Goal: Obtain resource: Obtain resource

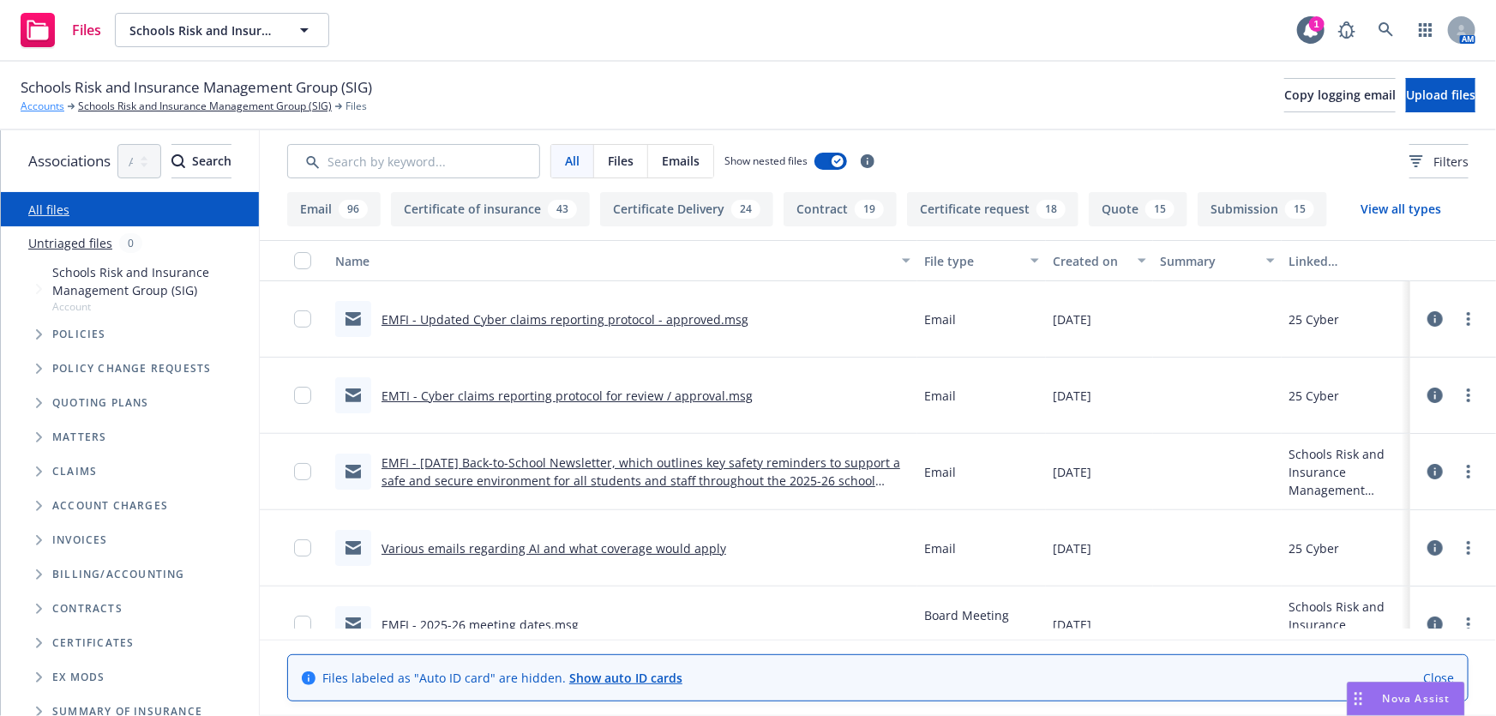
click at [48, 109] on link "Accounts" at bounding box center [43, 106] width 44 height 15
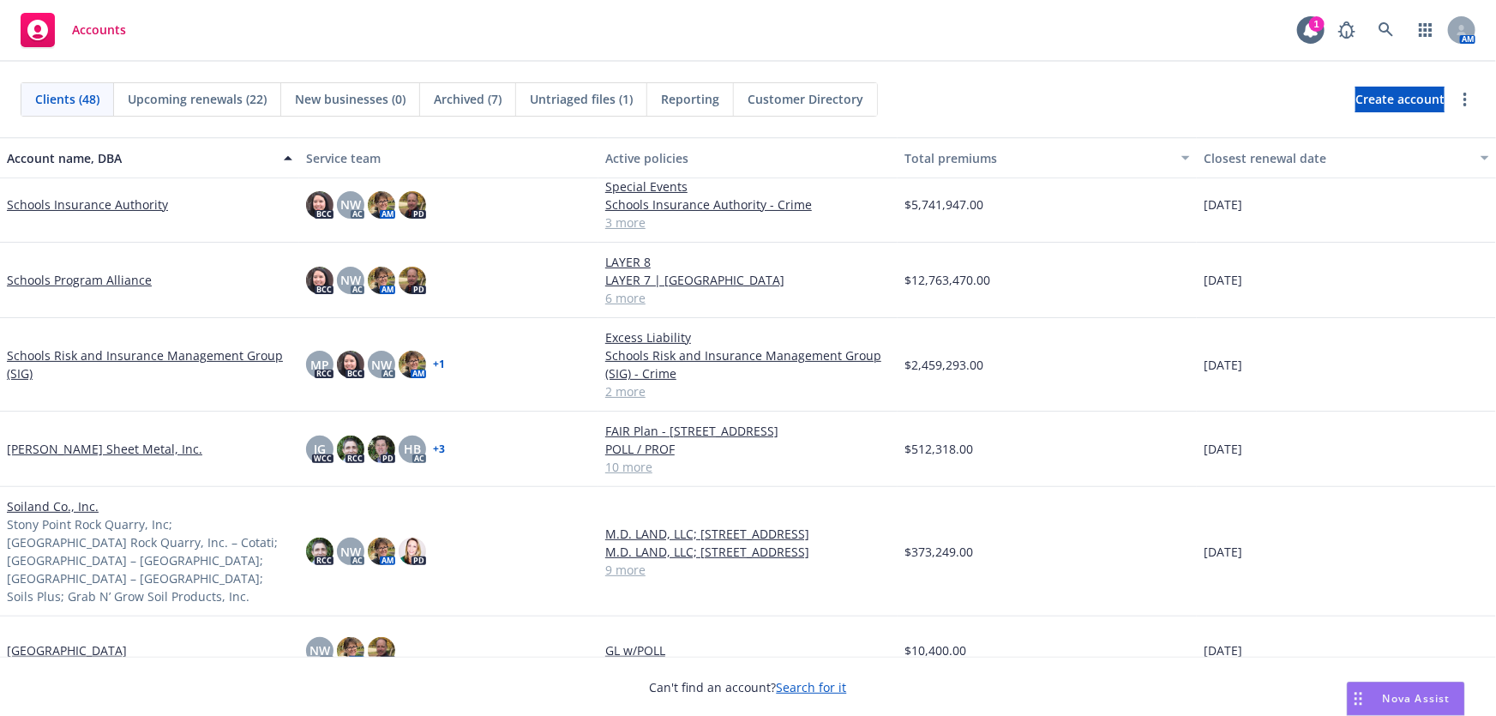
scroll to position [2338, 0]
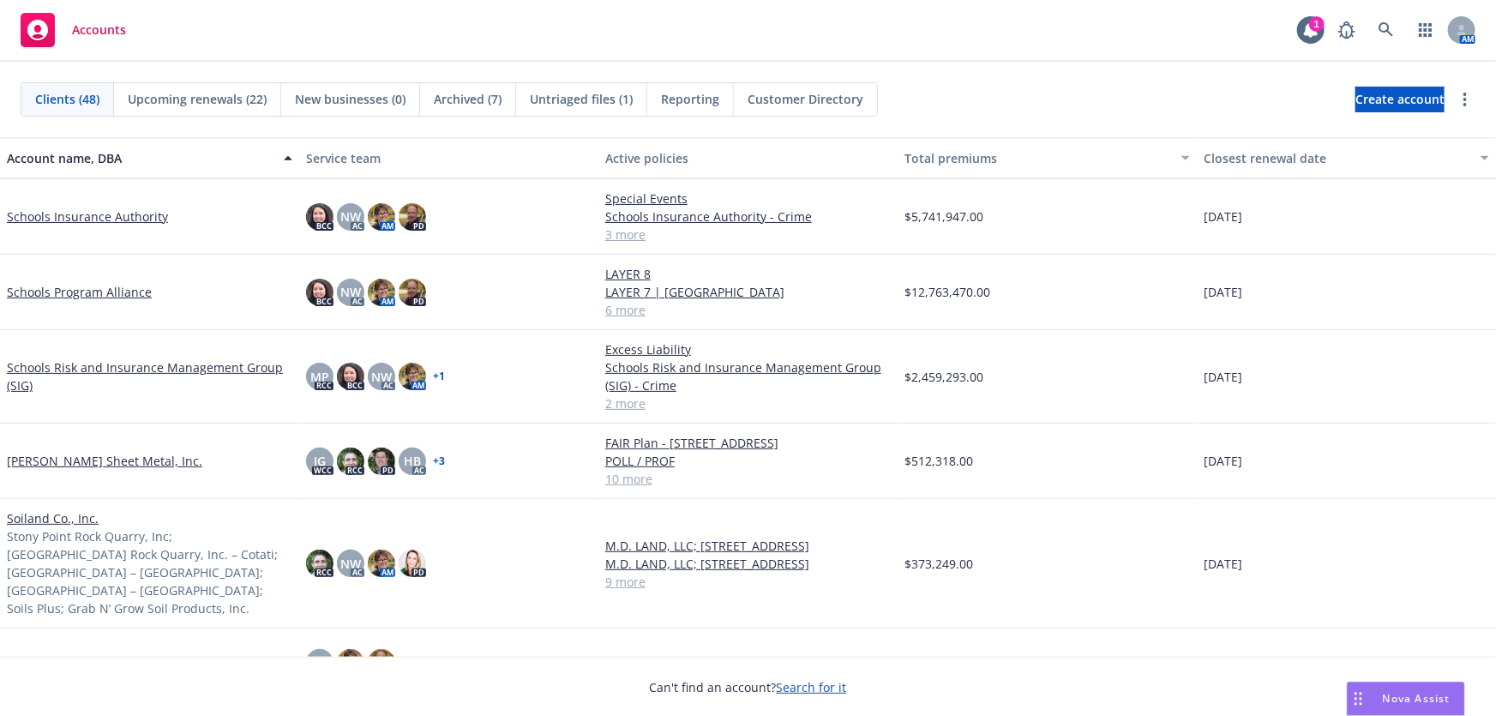
click at [108, 220] on link "Schools Insurance Authority" at bounding box center [87, 216] width 161 height 18
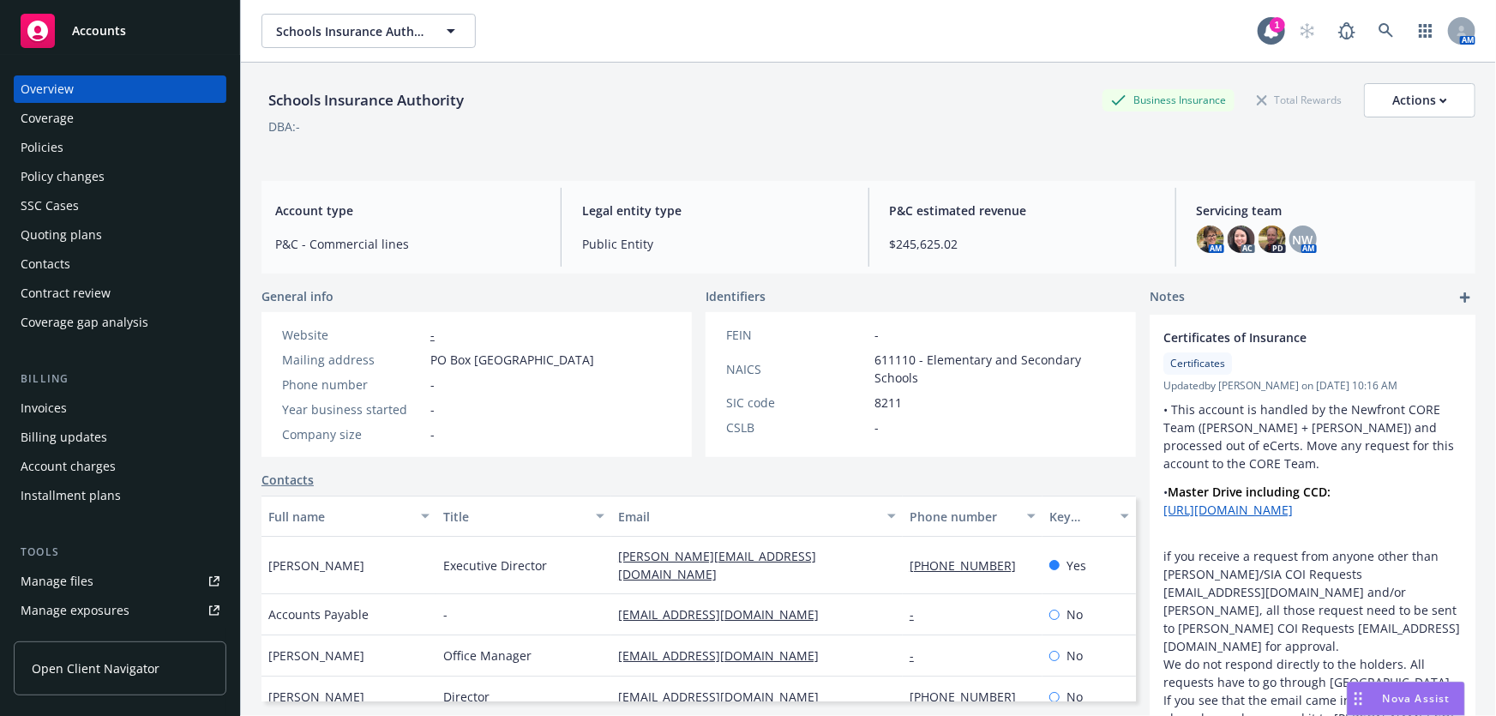
click at [62, 585] on div "Manage files" at bounding box center [57, 581] width 73 height 27
click at [56, 588] on div "Manage files" at bounding box center [57, 581] width 73 height 27
click at [148, 34] on div "Accounts" at bounding box center [120, 31] width 199 height 34
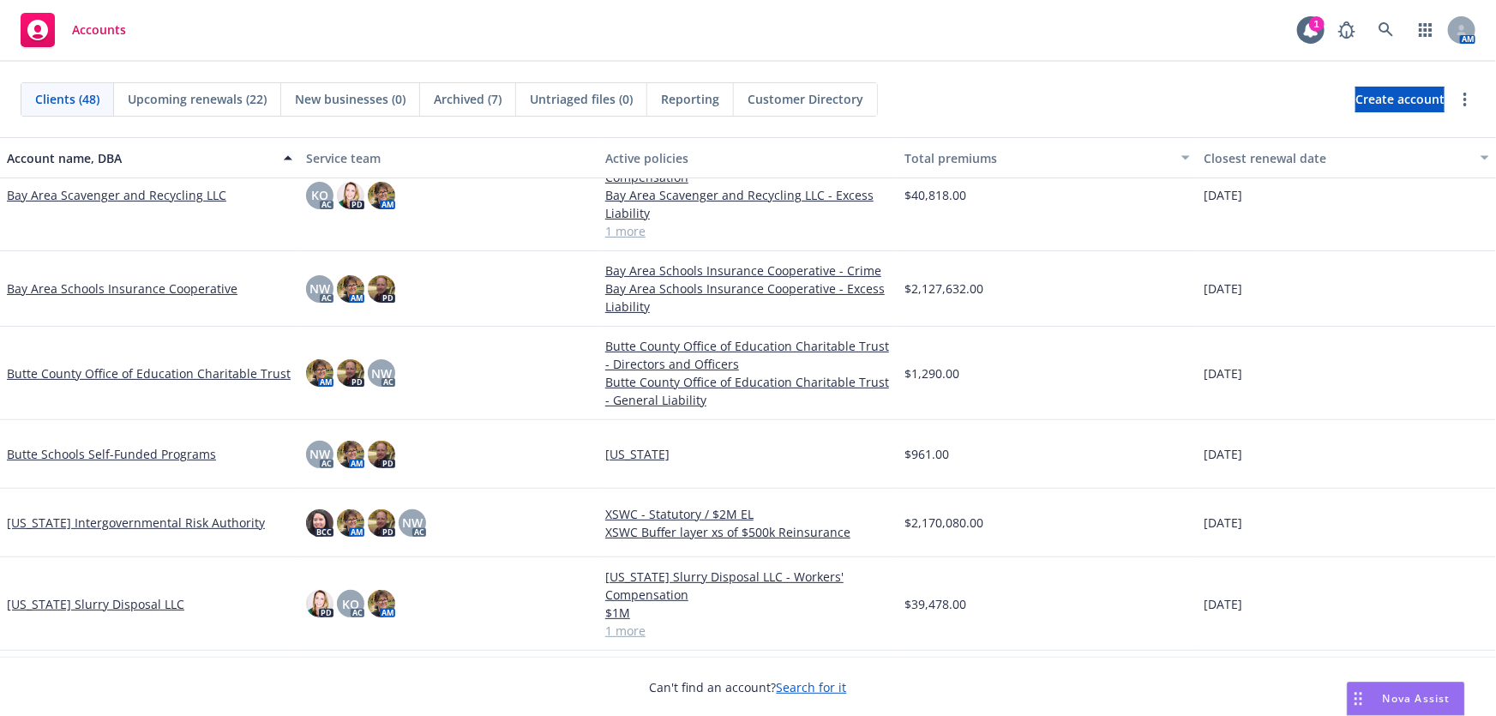
scroll to position [311, 0]
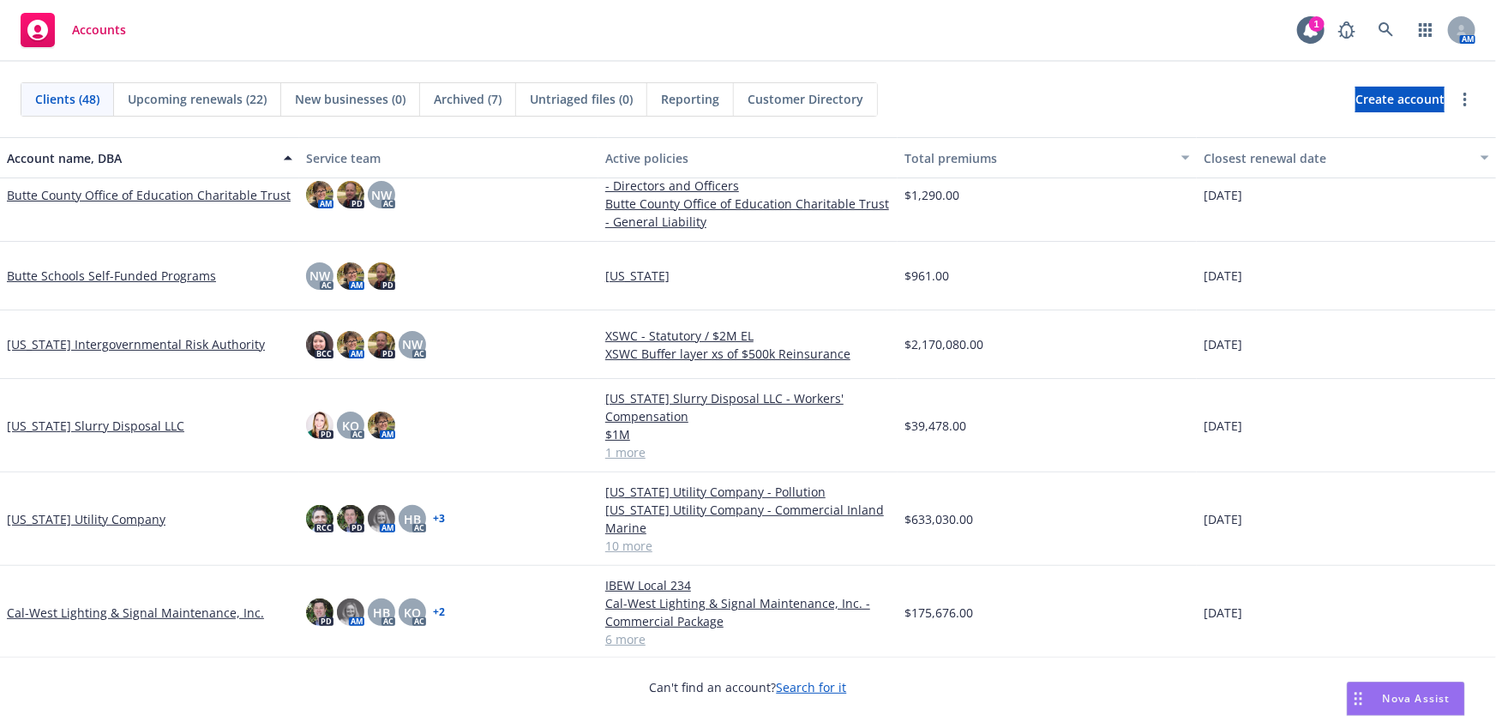
click at [185, 611] on link "Cal-West Lighting & Signal Maintenance, Inc." at bounding box center [135, 613] width 257 height 18
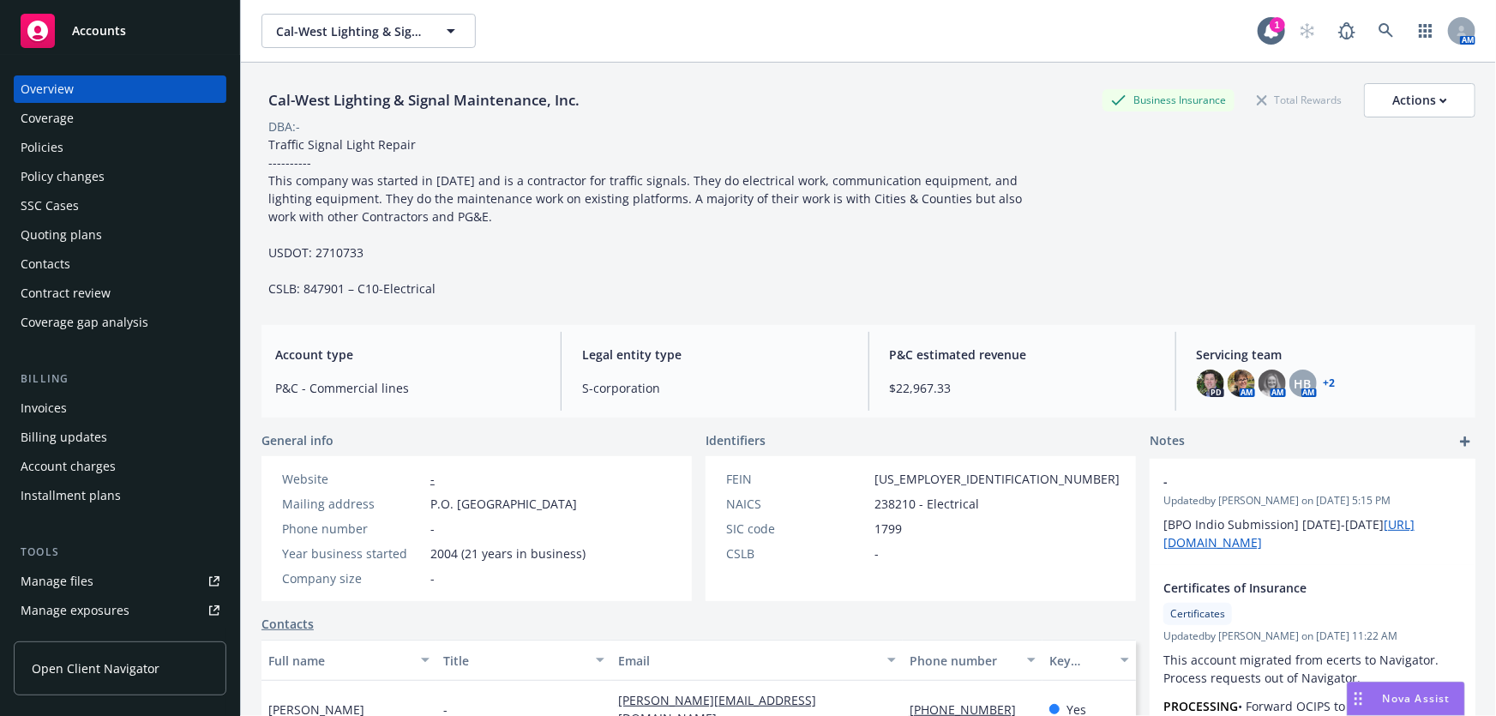
click at [47, 152] on div "Policies" at bounding box center [42, 147] width 43 height 27
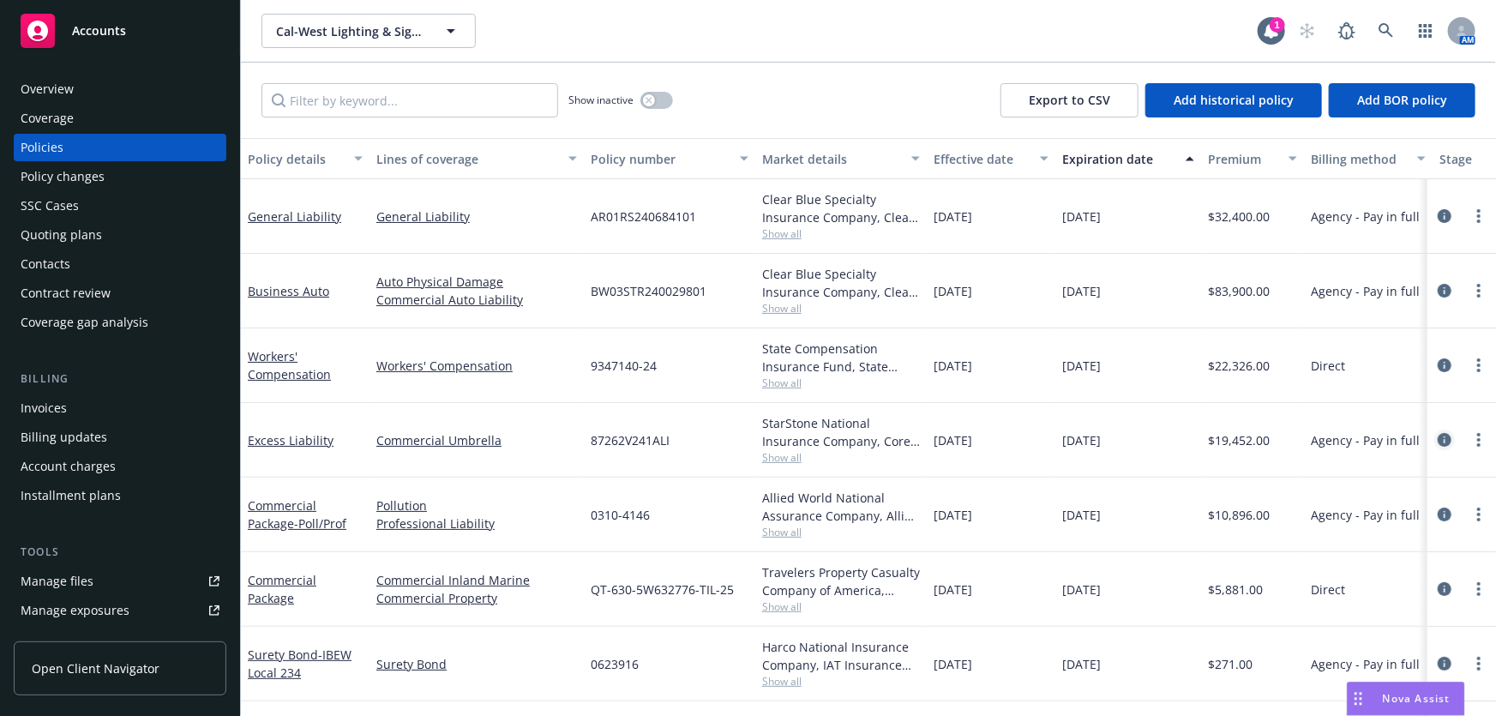
click at [1438, 434] on icon "circleInformation" at bounding box center [1445, 440] width 14 height 14
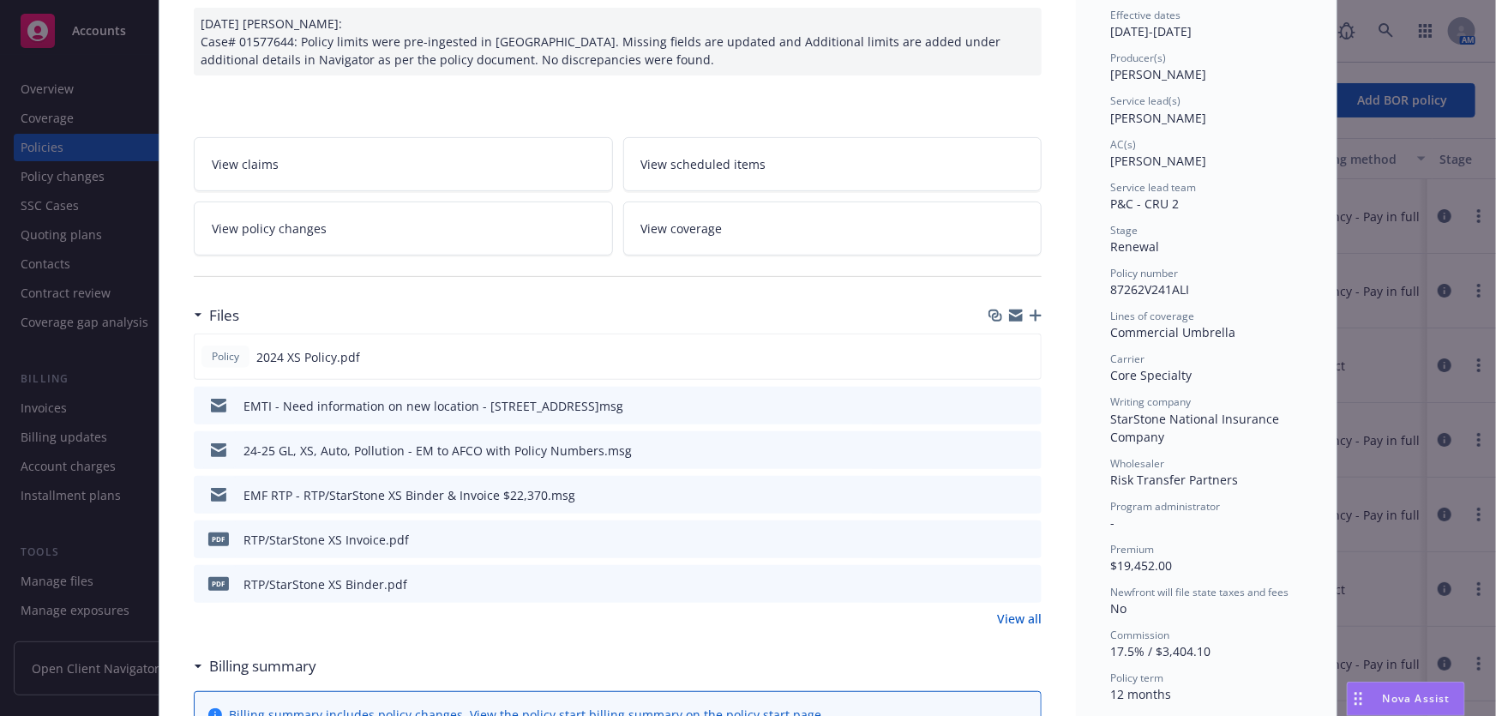
scroll to position [233, 0]
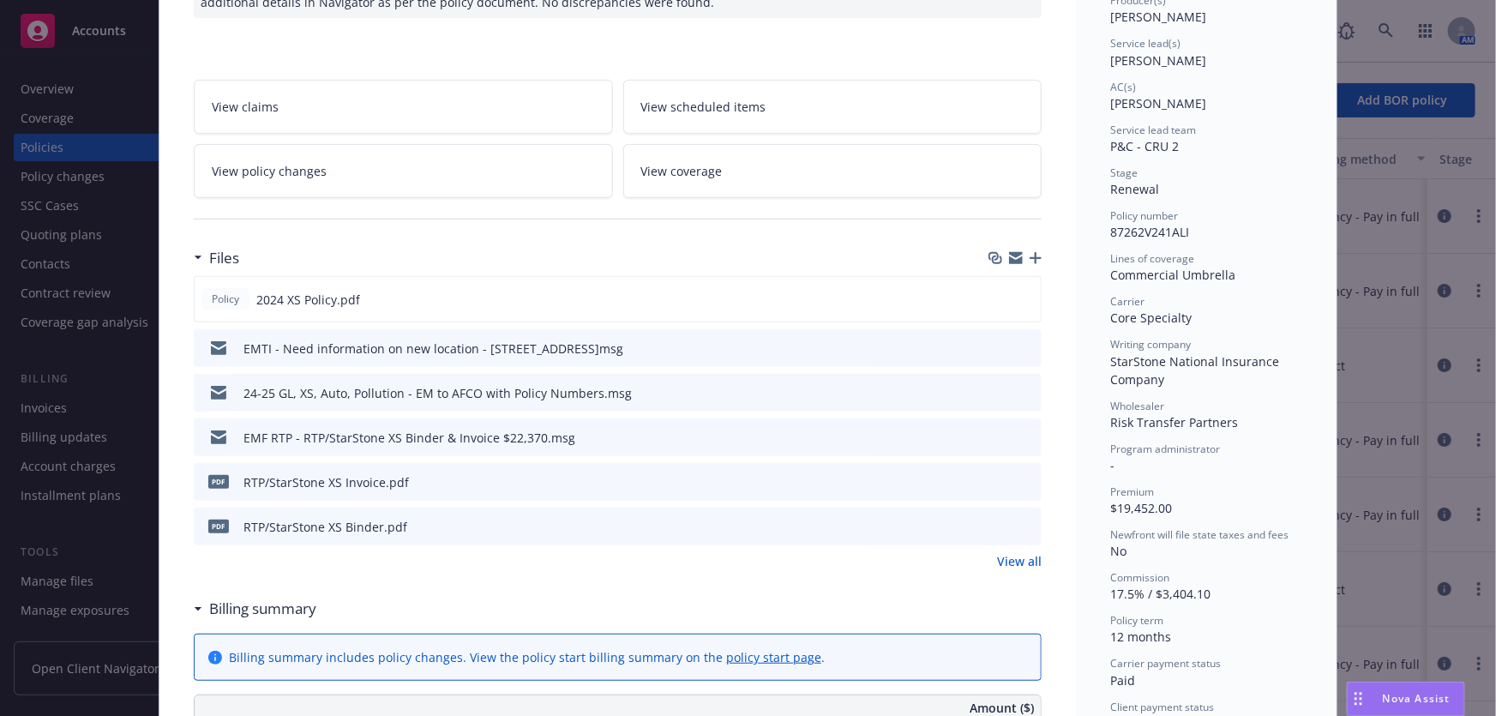
click at [1024, 432] on icon "preview file" at bounding box center [1025, 436] width 15 height 12
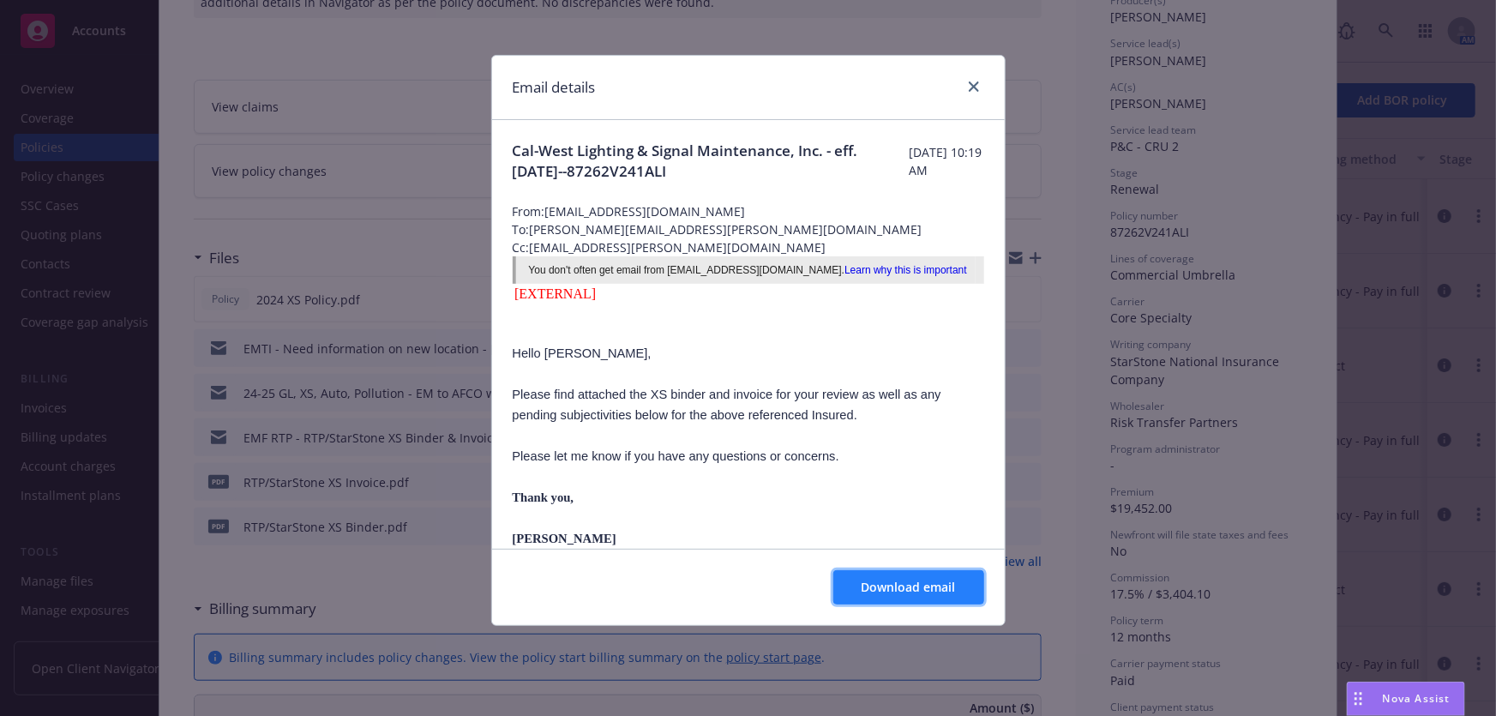
click at [927, 592] on span "Download email" at bounding box center [909, 587] width 94 height 16
click at [973, 83] on icon "close" at bounding box center [974, 86] width 10 height 10
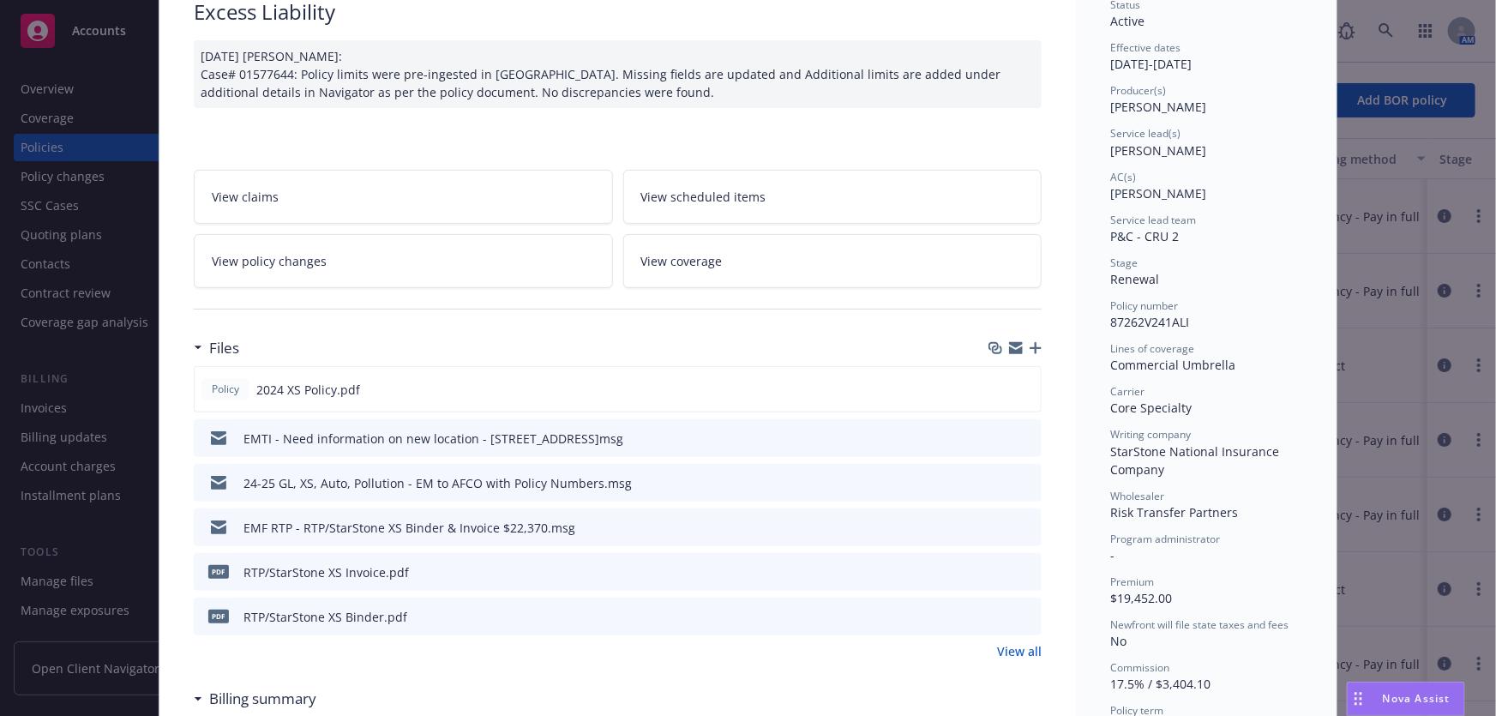
scroll to position [0, 0]
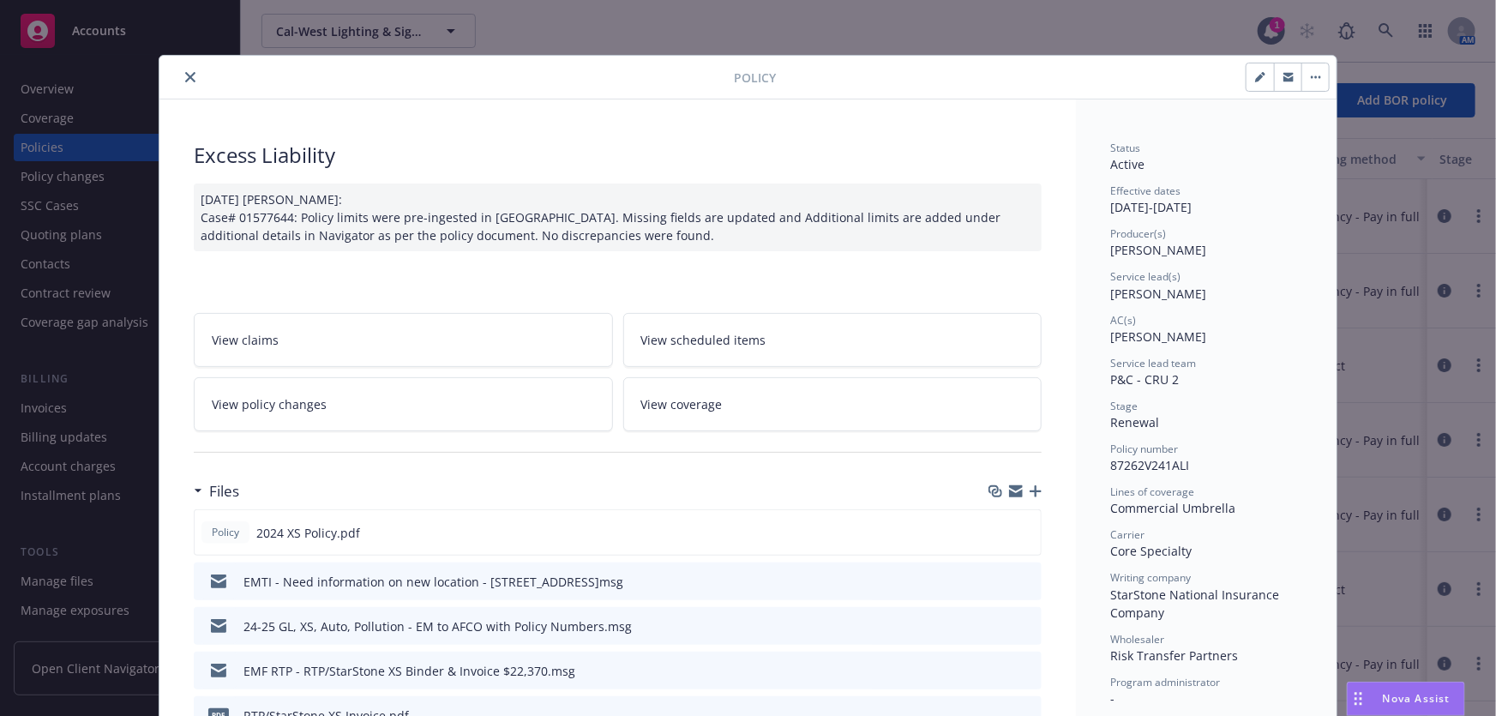
click at [184, 70] on button "close" at bounding box center [190, 77] width 21 height 21
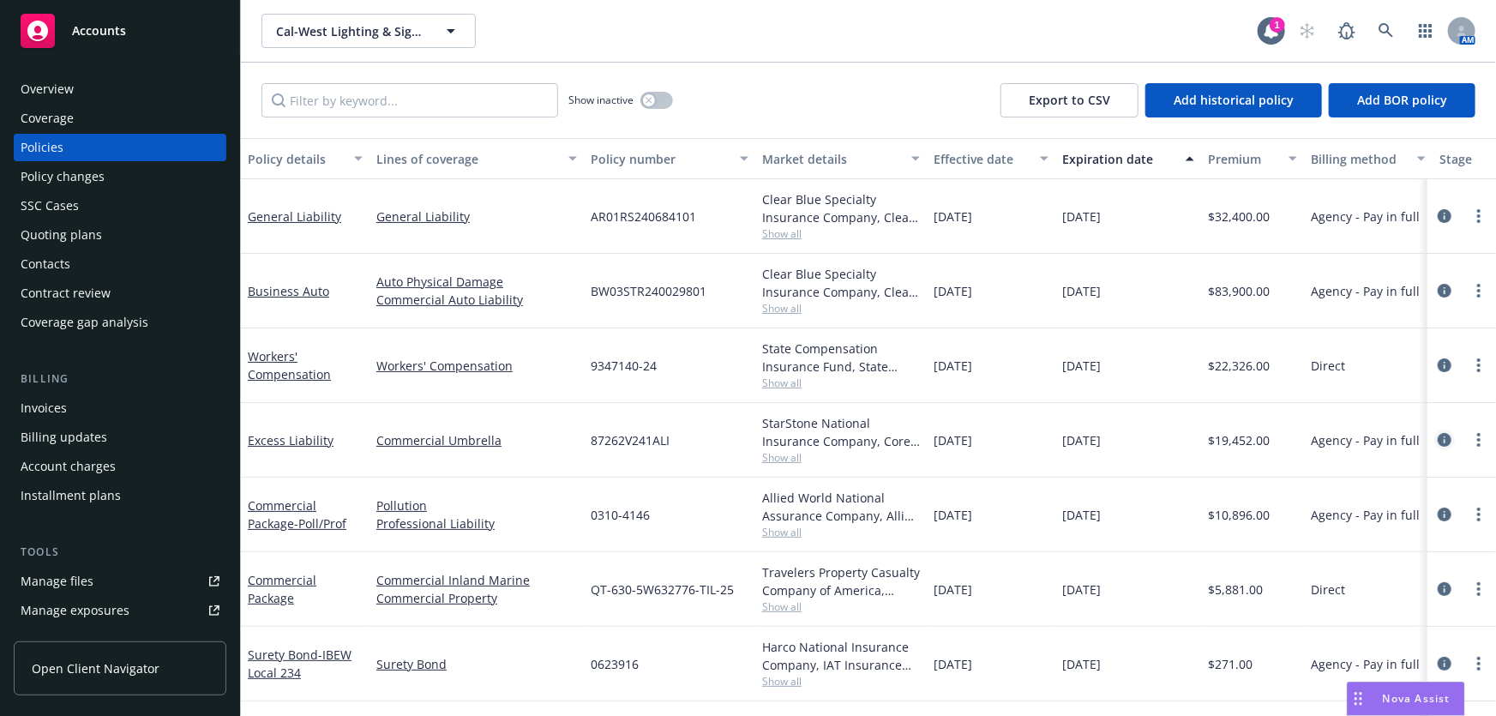
click at [1438, 436] on icon "circleInformation" at bounding box center [1445, 440] width 14 height 14
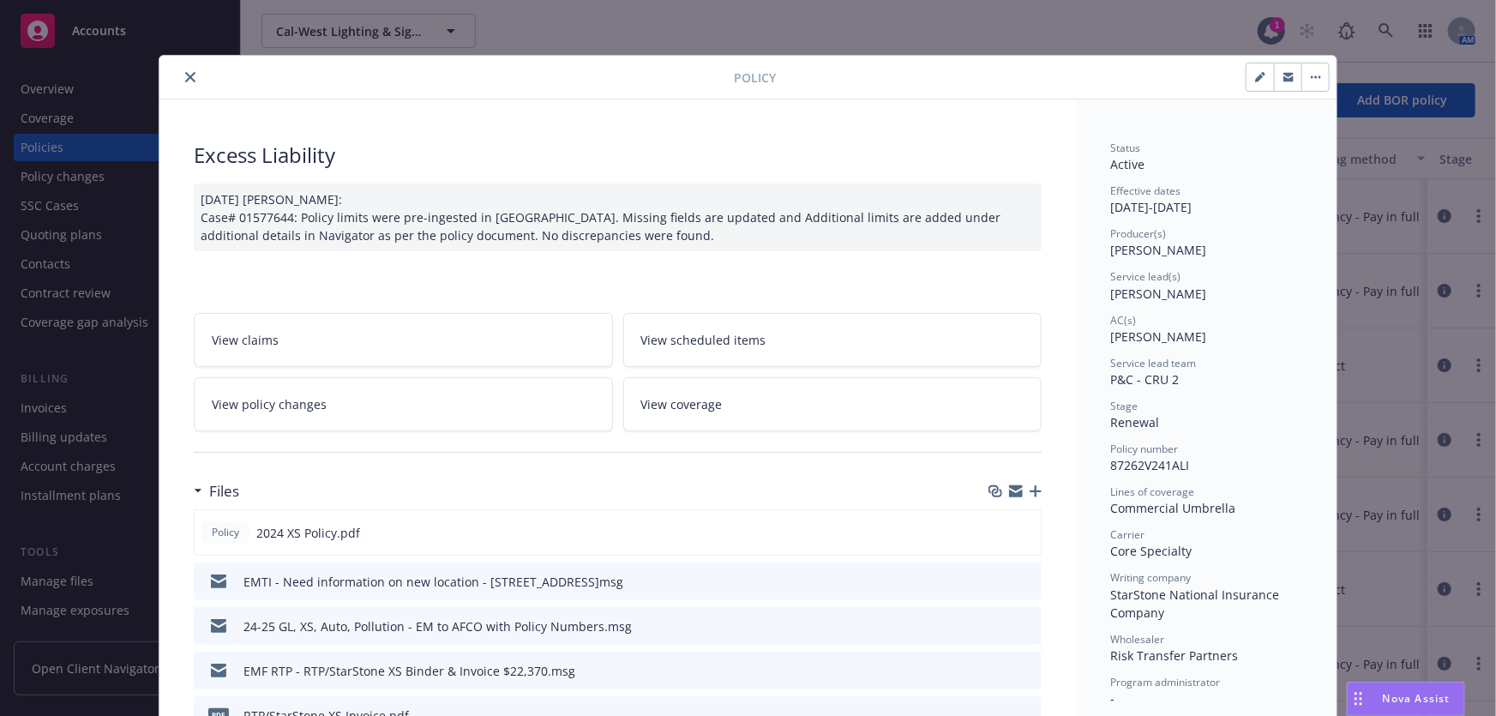
scroll to position [51, 0]
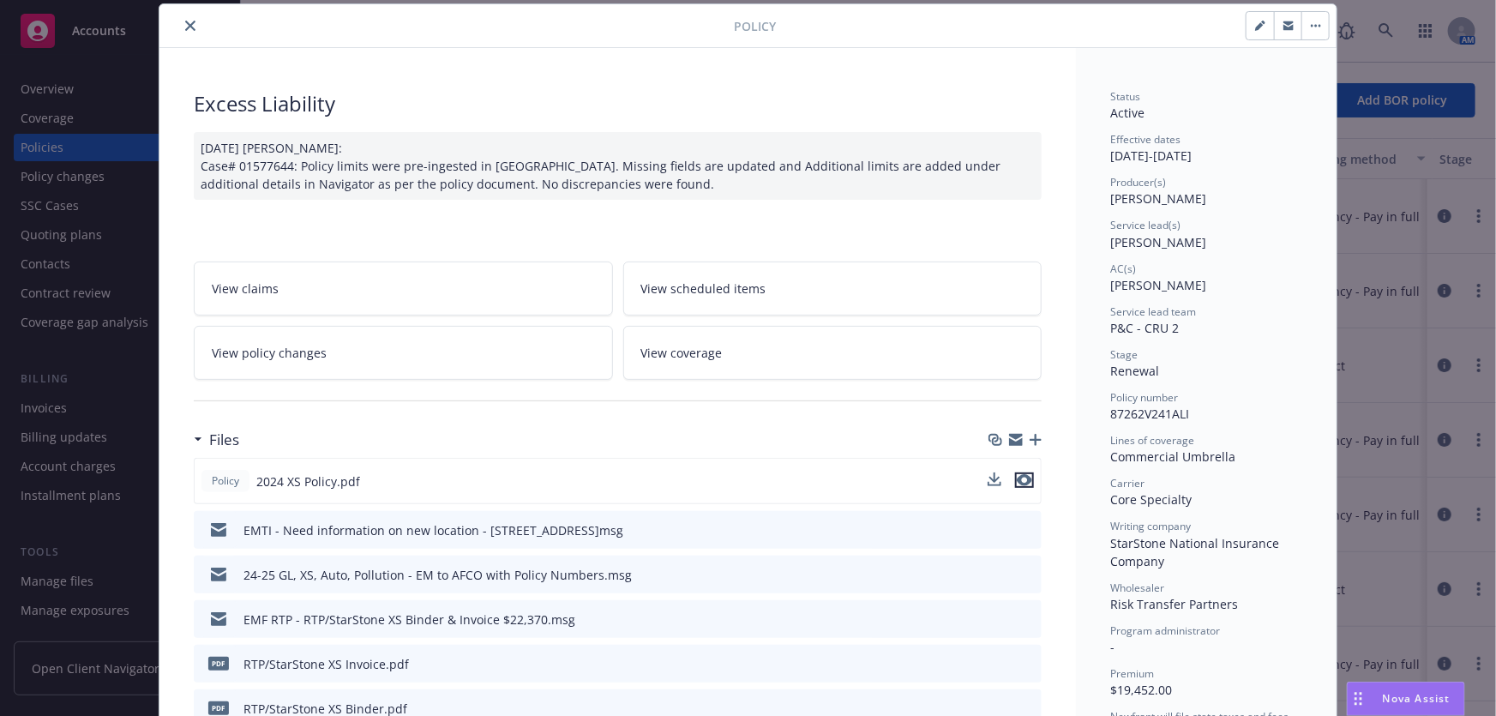
click at [1020, 477] on icon "preview file" at bounding box center [1024, 480] width 15 height 12
click at [180, 18] on button "close" at bounding box center [190, 25] width 21 height 21
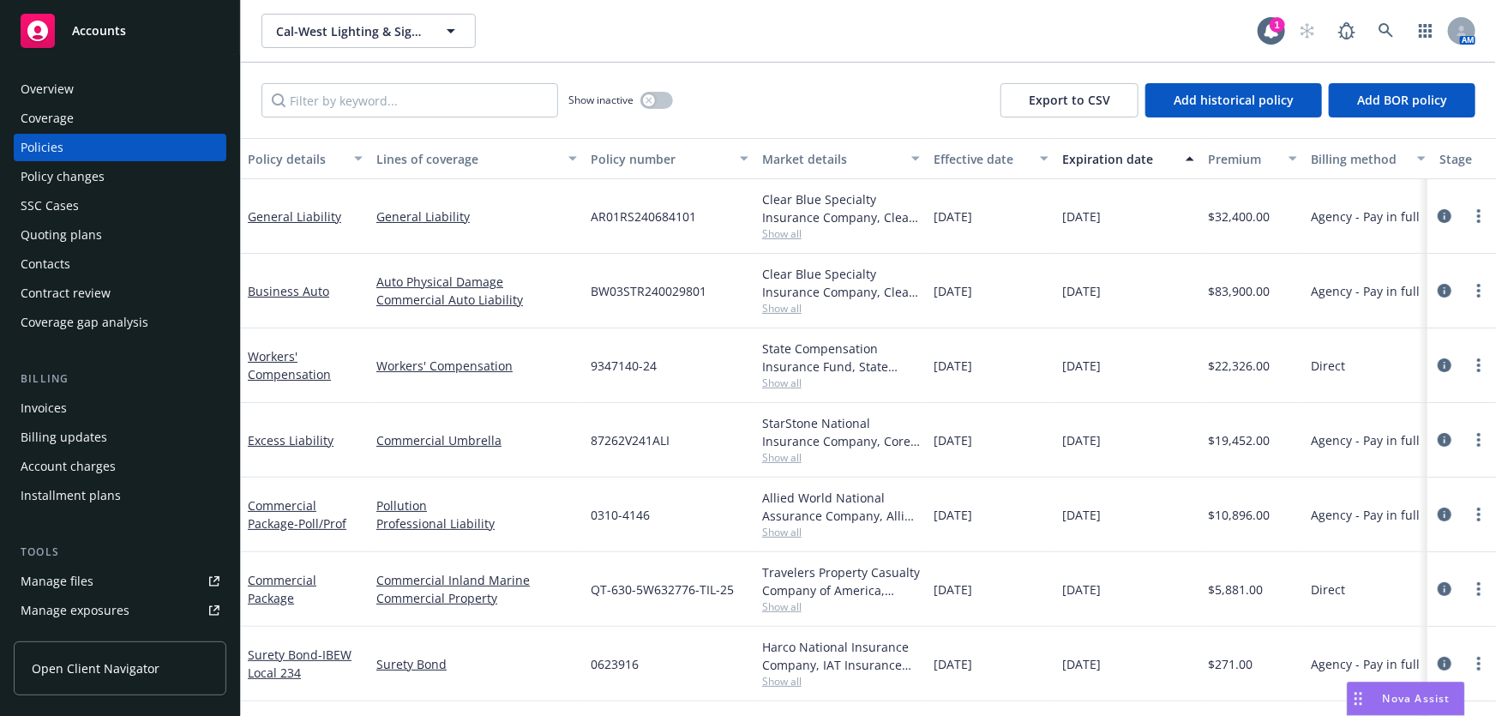
click at [104, 34] on span "Accounts" at bounding box center [99, 31] width 54 height 14
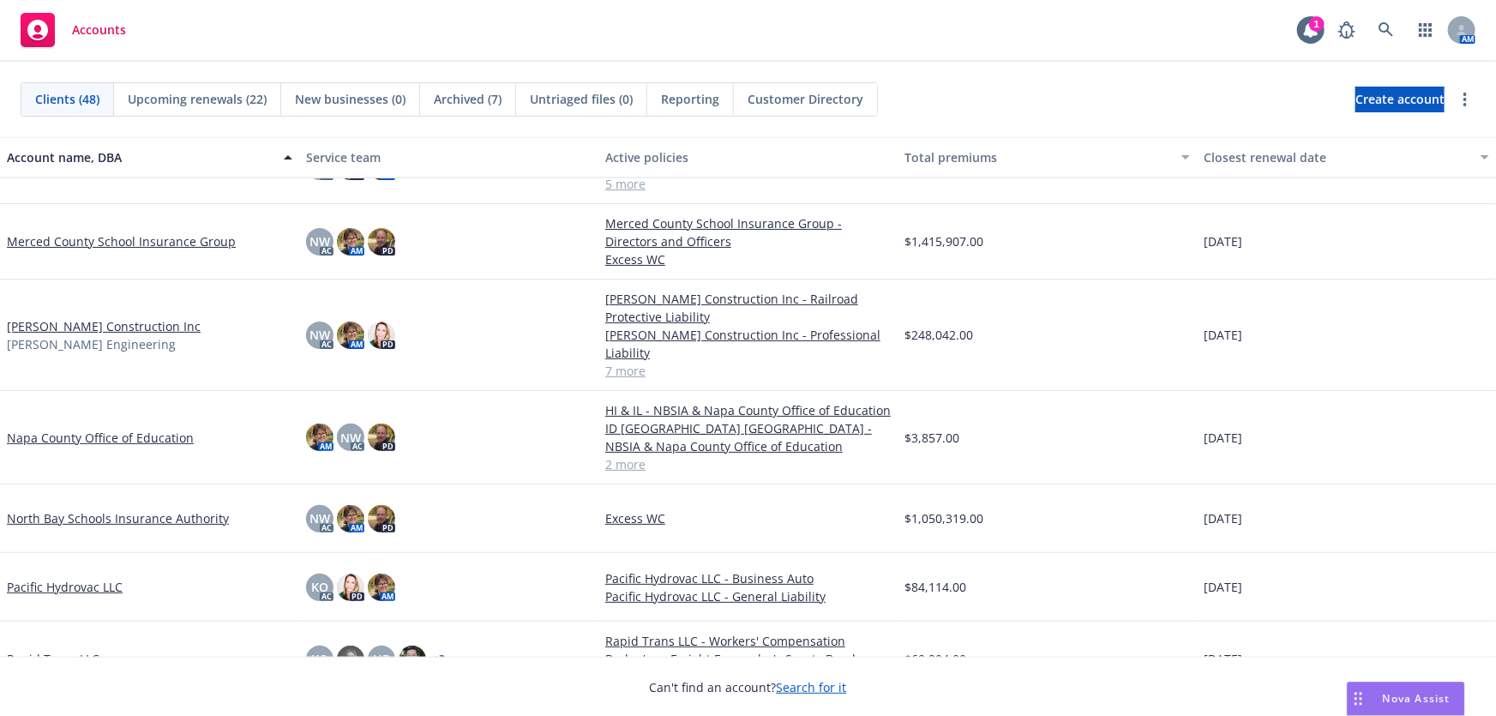
scroll to position [1715, 0]
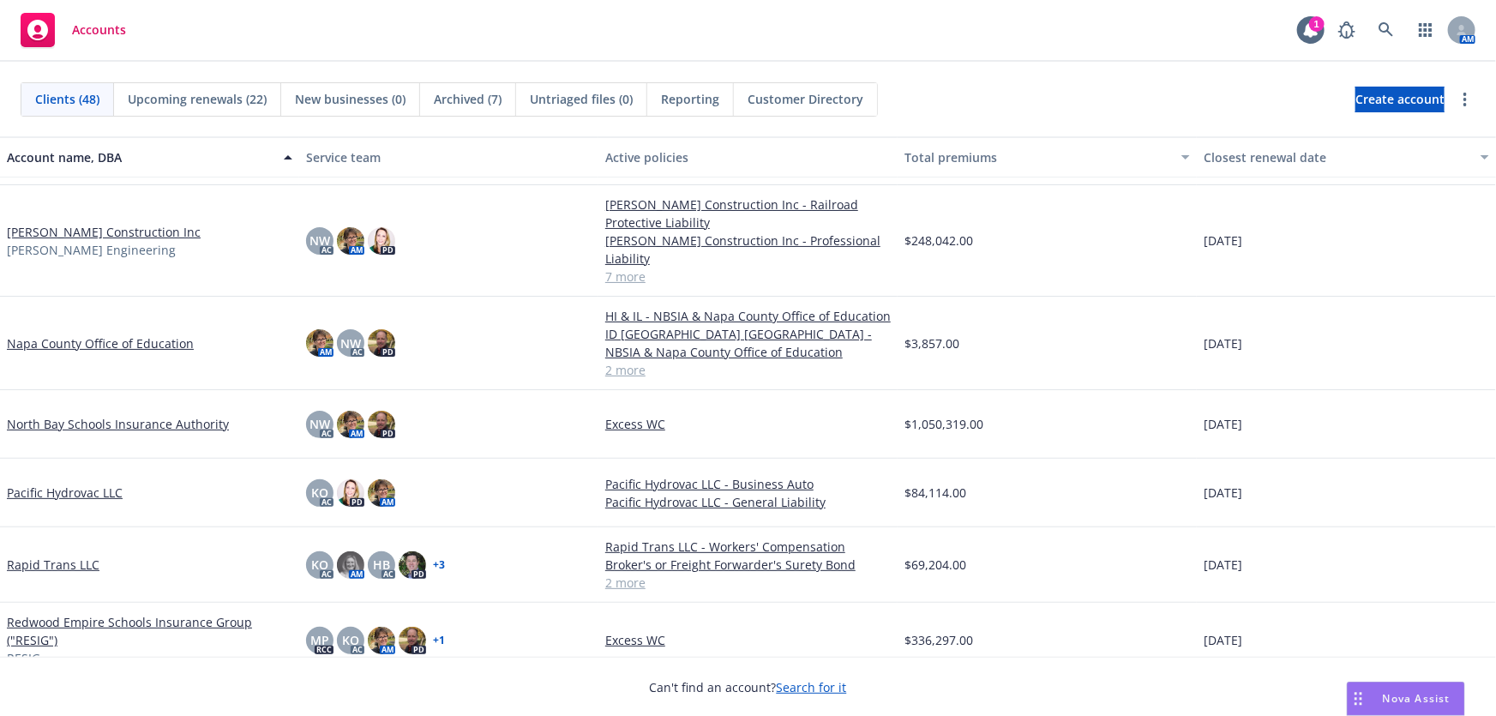
click at [141, 345] on link "Napa County Office of Education" at bounding box center [100, 343] width 187 height 18
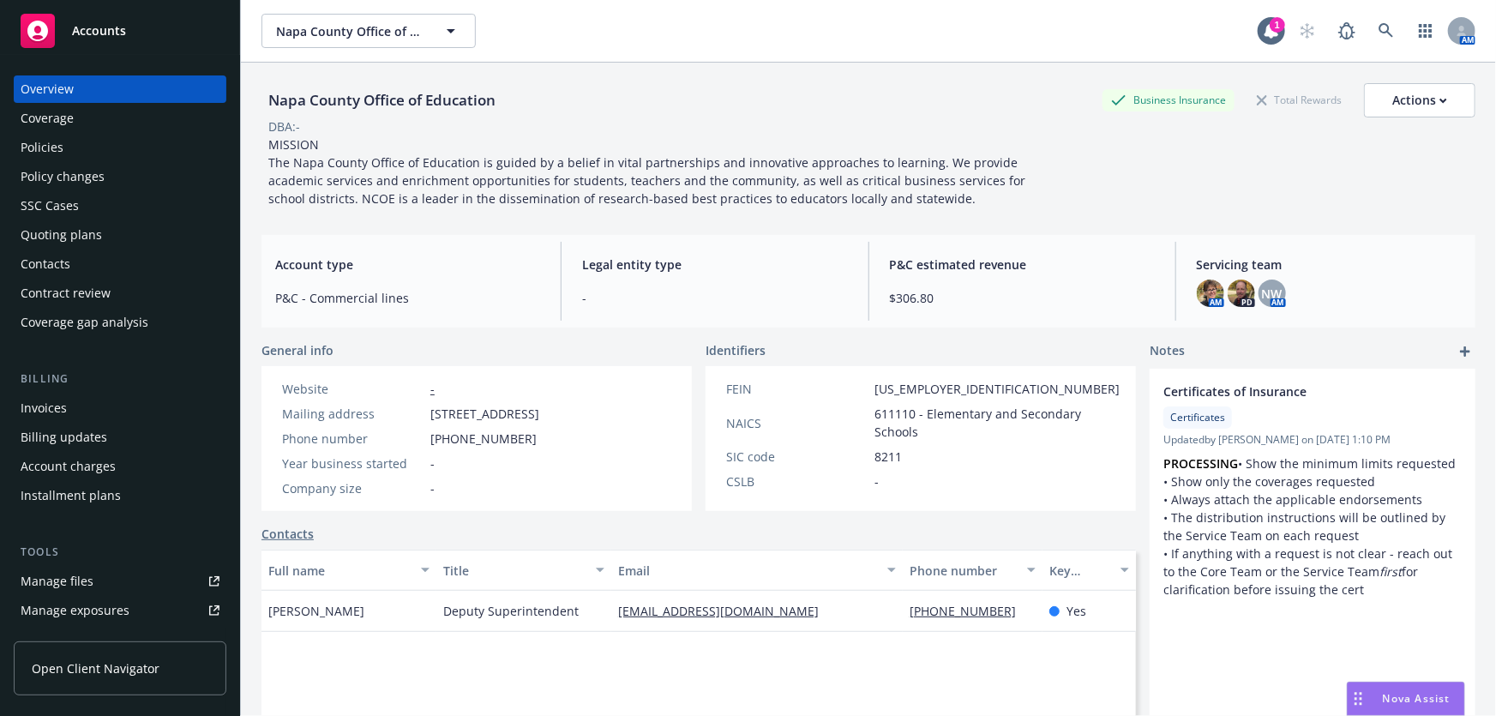
click at [34, 141] on div "Policies" at bounding box center [42, 147] width 43 height 27
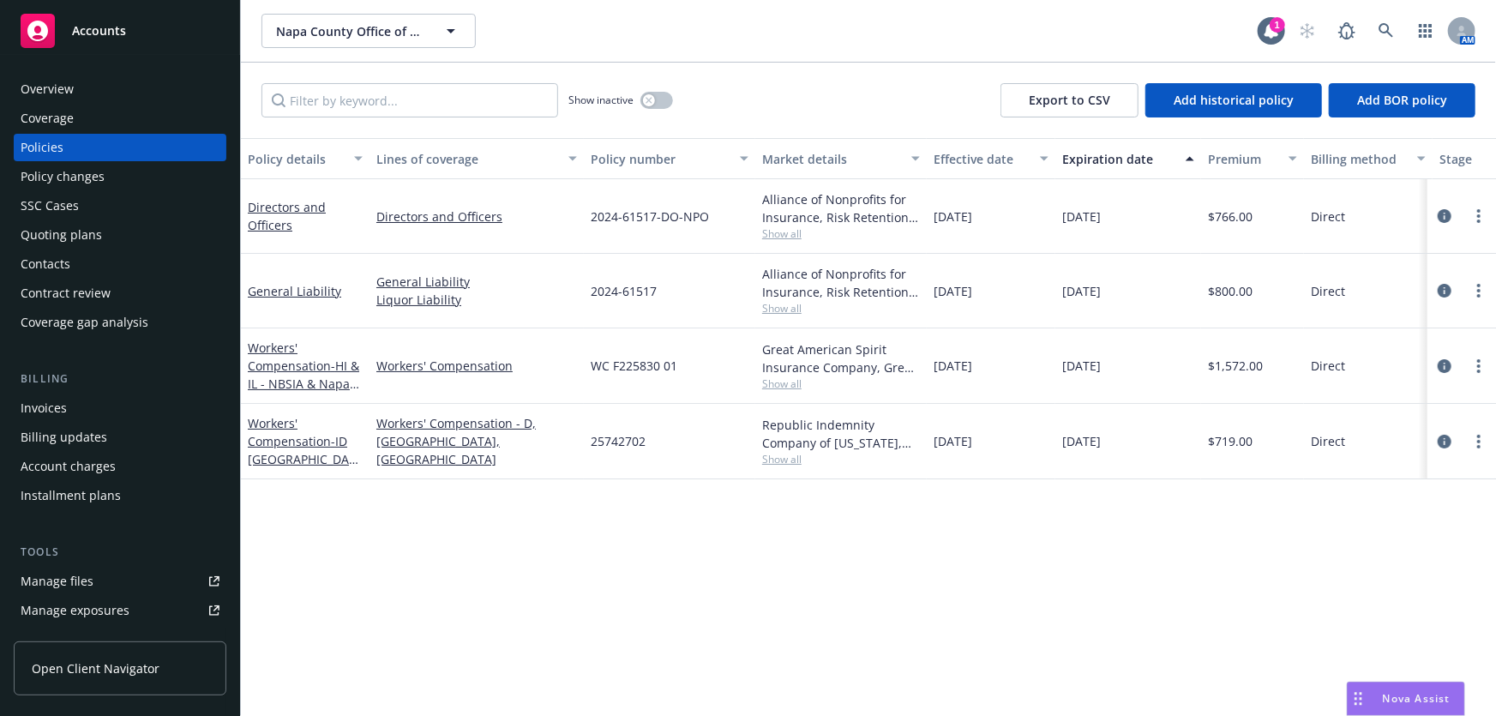
click at [74, 237] on div "Quoting plans" at bounding box center [61, 234] width 81 height 27
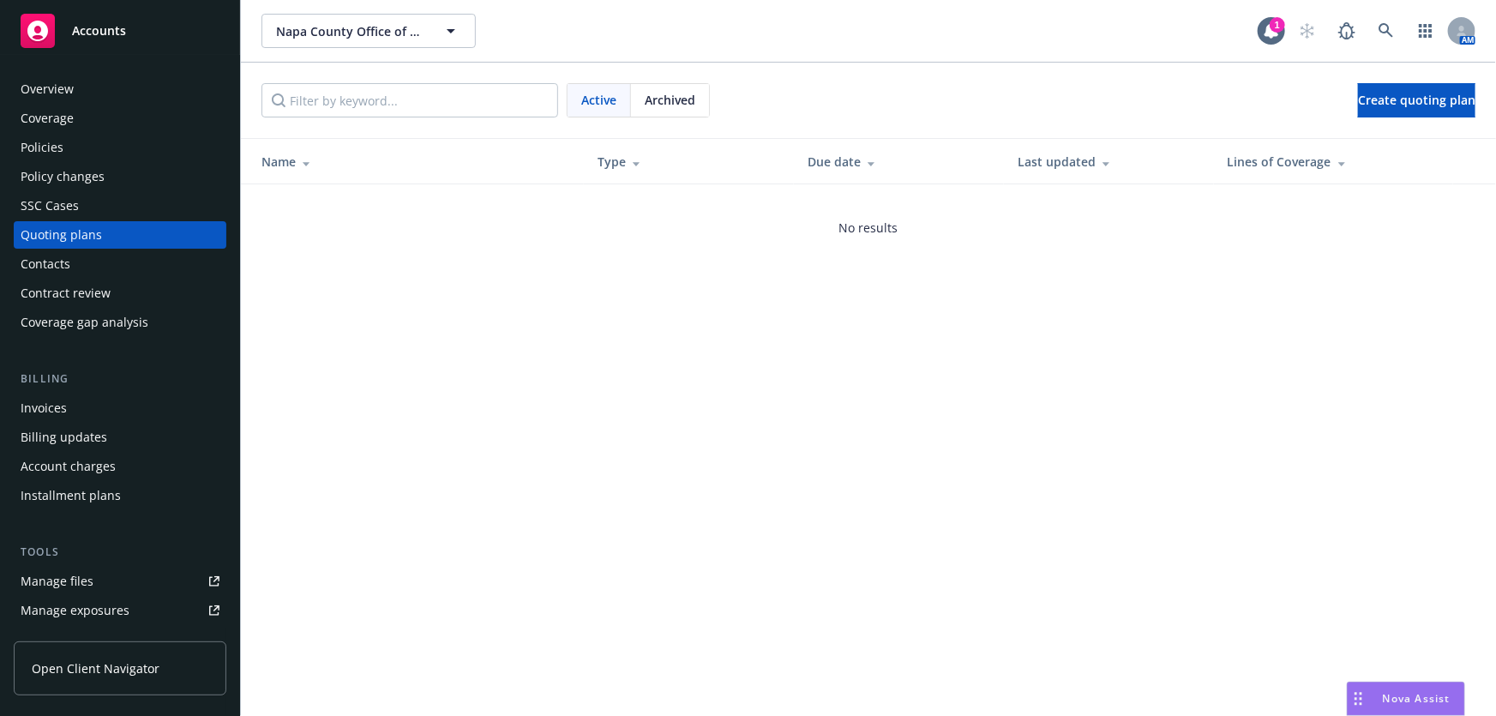
click at [672, 100] on span "Archived" at bounding box center [670, 100] width 51 height 18
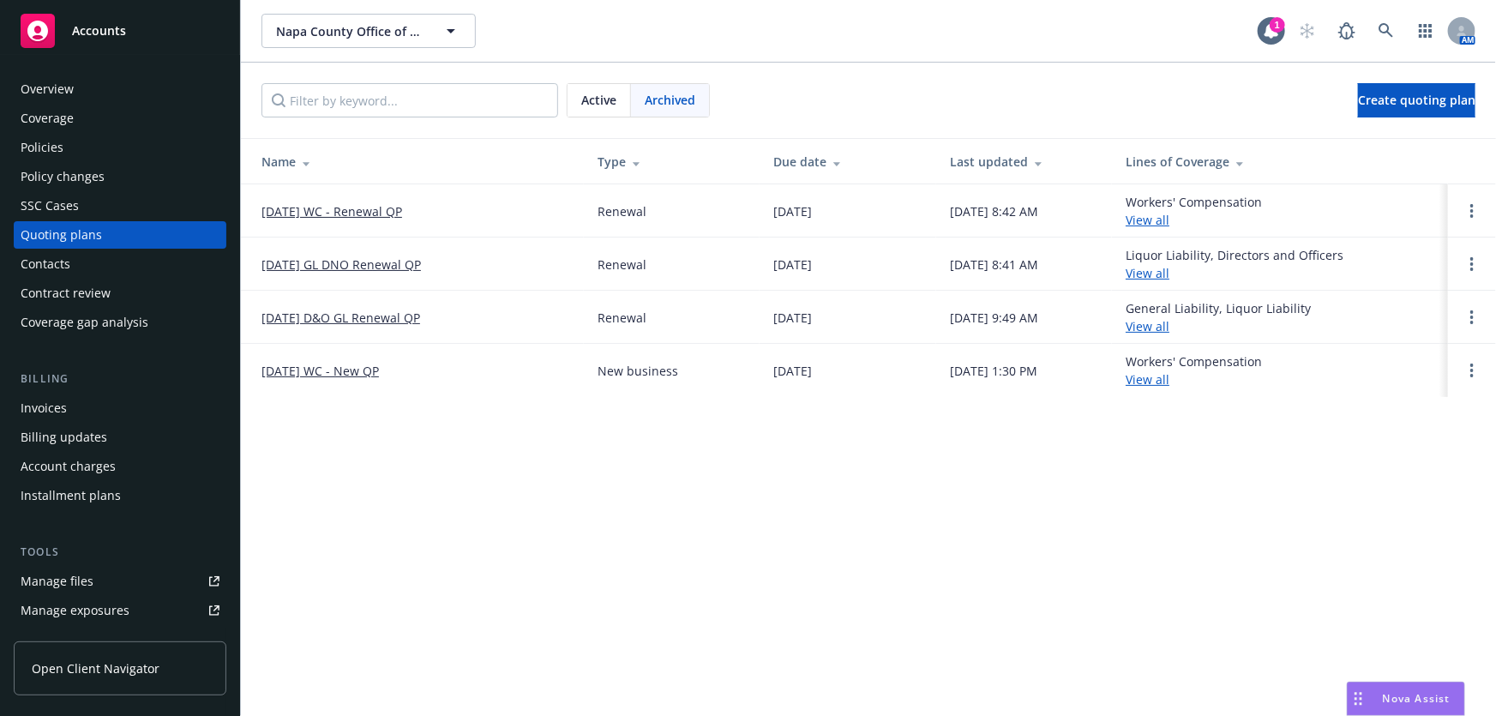
click at [316, 364] on link "7/11/2024 WC - New QP" at bounding box center [320, 371] width 117 height 18
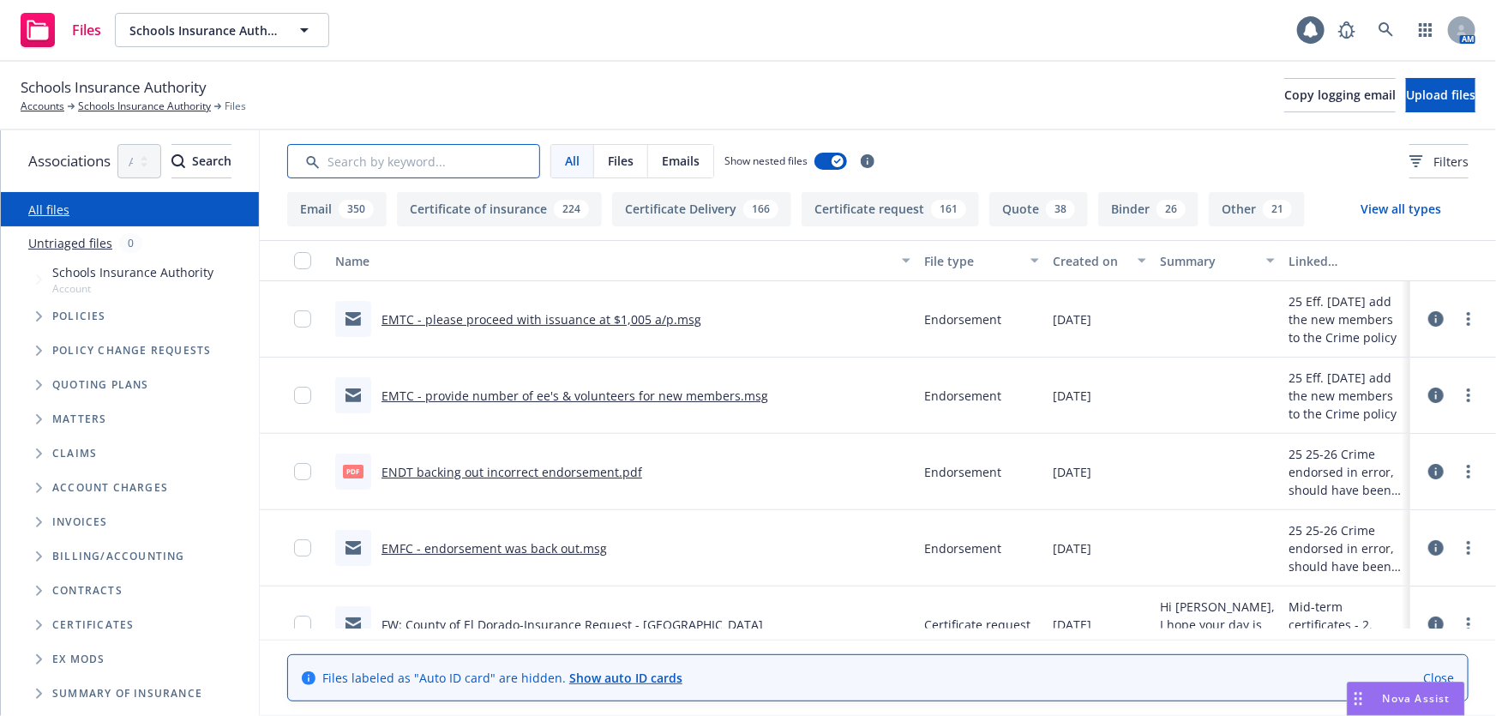
click at [442, 159] on input "Search by keyword..." at bounding box center [413, 161] width 253 height 34
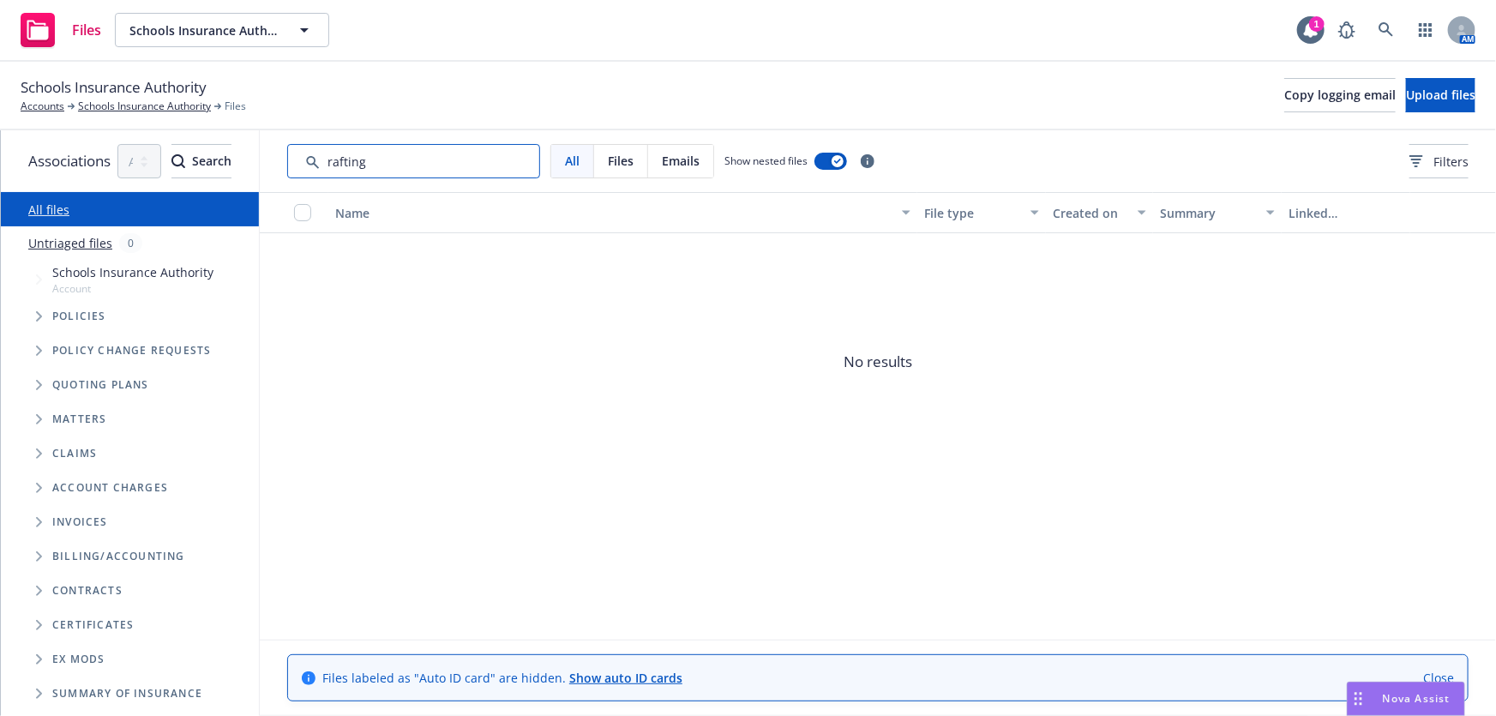
drag, startPoint x: 333, startPoint y: 153, endPoint x: 312, endPoint y: 153, distance: 20.6
click at [312, 153] on div "Associations All years 2027 2026 2025 2024 2023 2022 2021 2020 2019 2018 2017 2…" at bounding box center [748, 423] width 1495 height 586
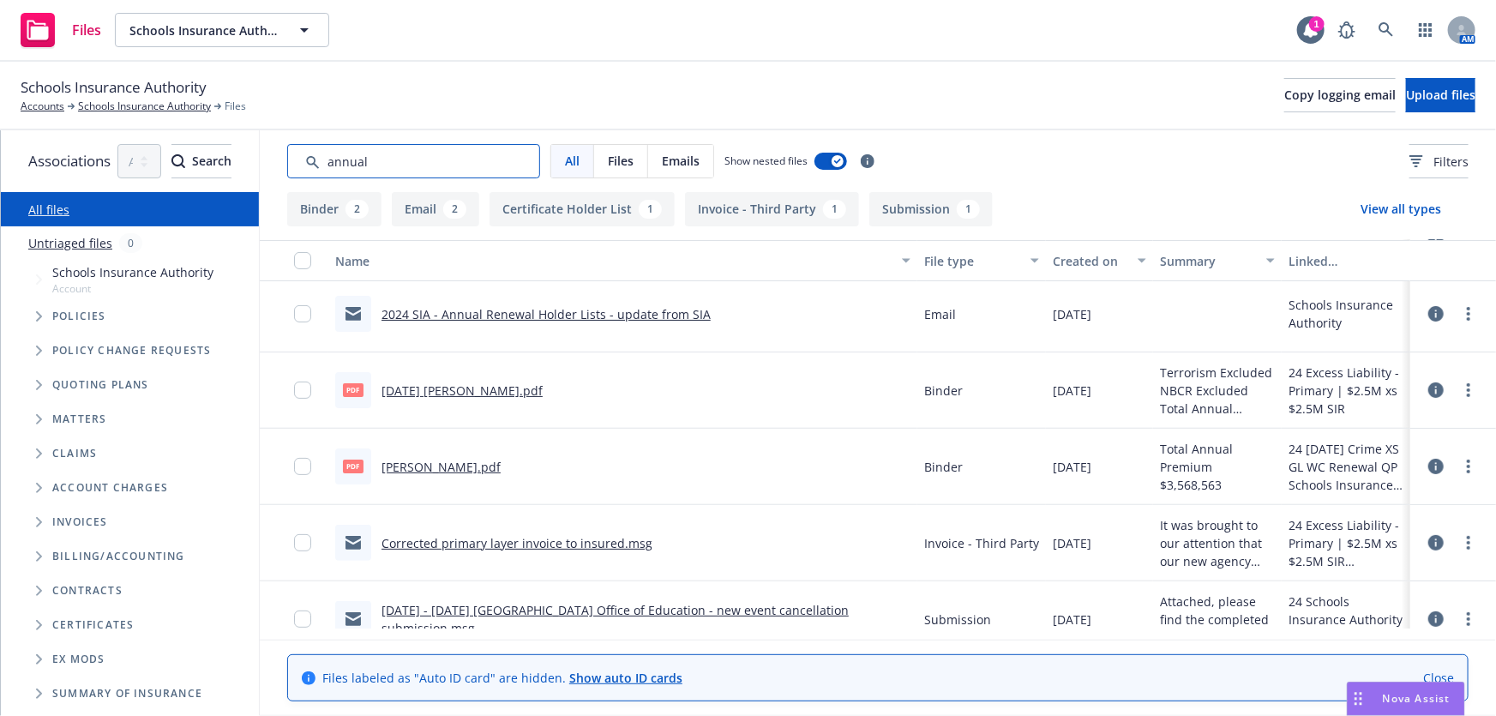
scroll to position [185, 0]
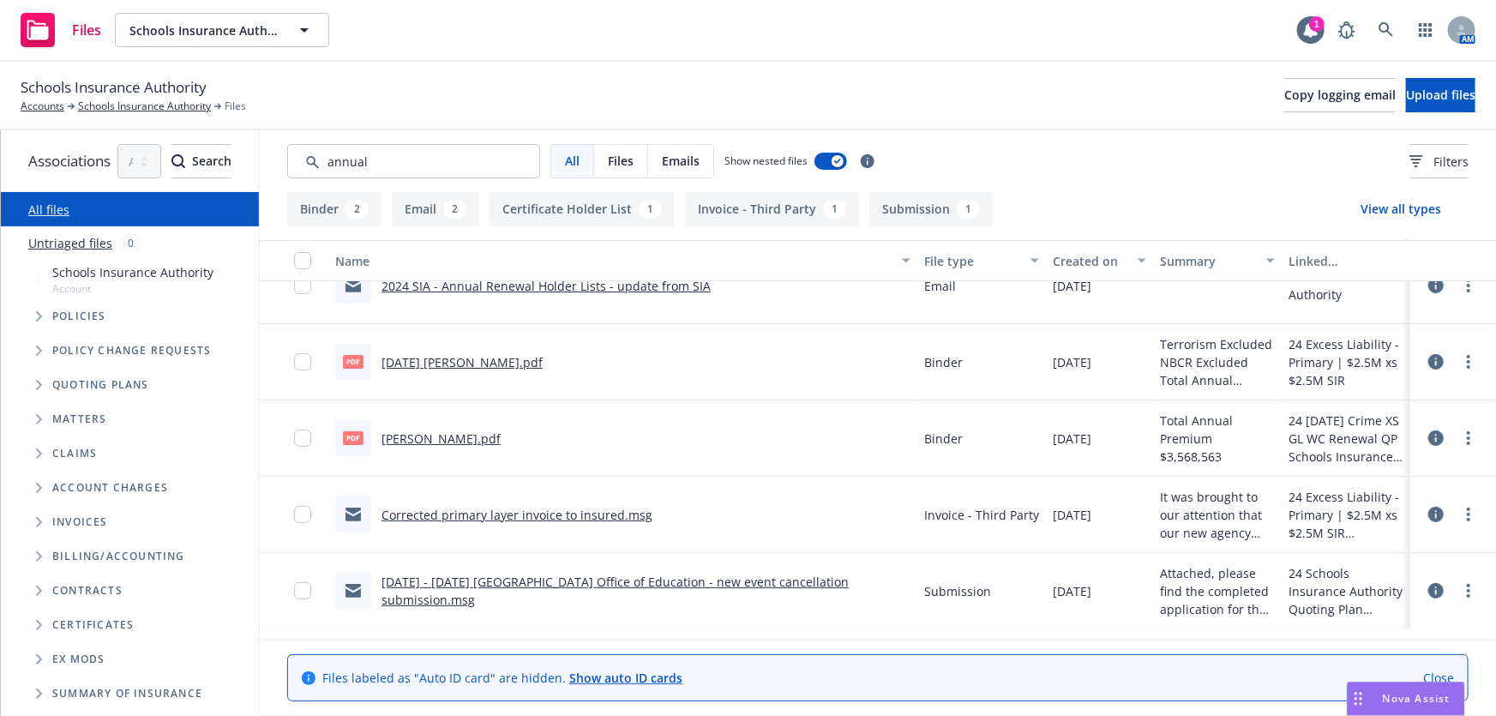
click at [671, 580] on link "10/21/2024 - 10/23/2024 Sacramento County Office of Education - new event cance…" at bounding box center [615, 591] width 467 height 34
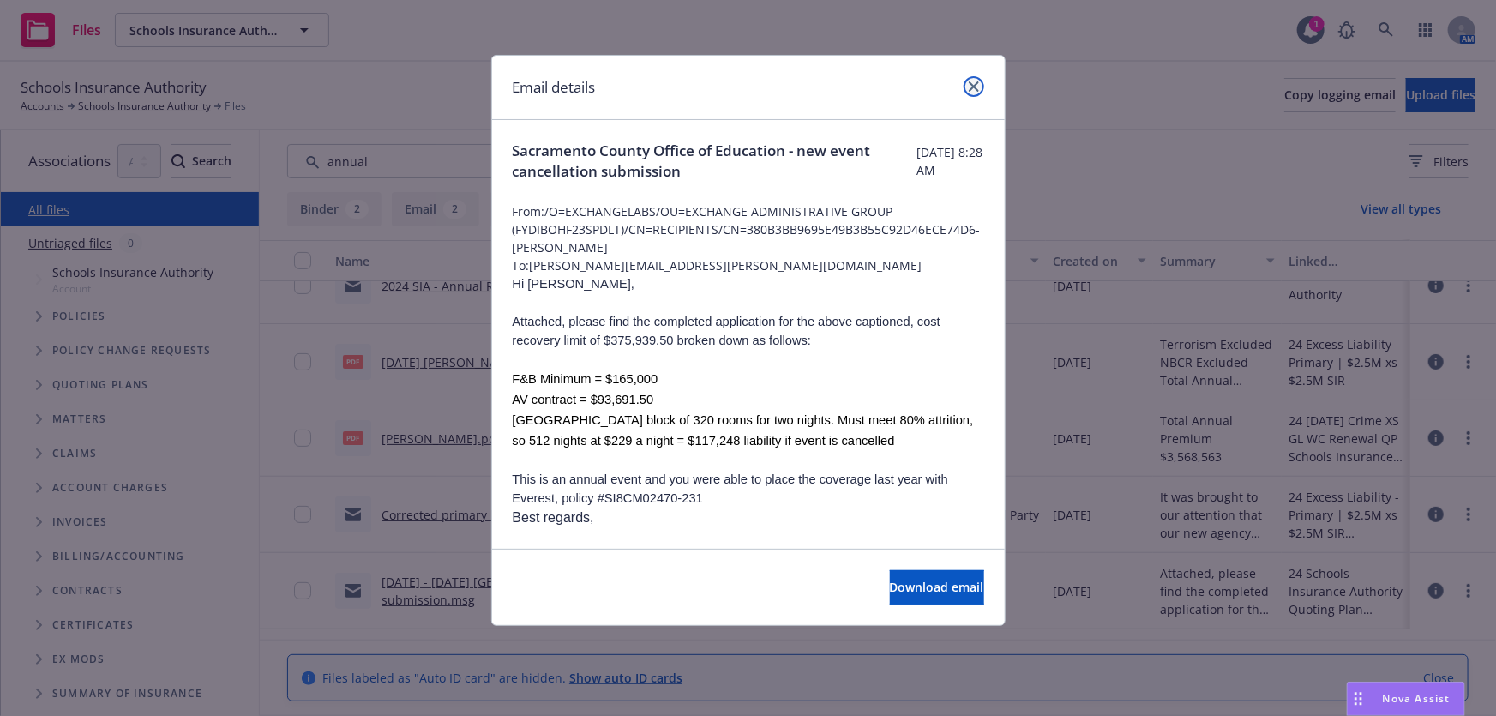
click at [974, 83] on icon "close" at bounding box center [974, 86] width 10 height 10
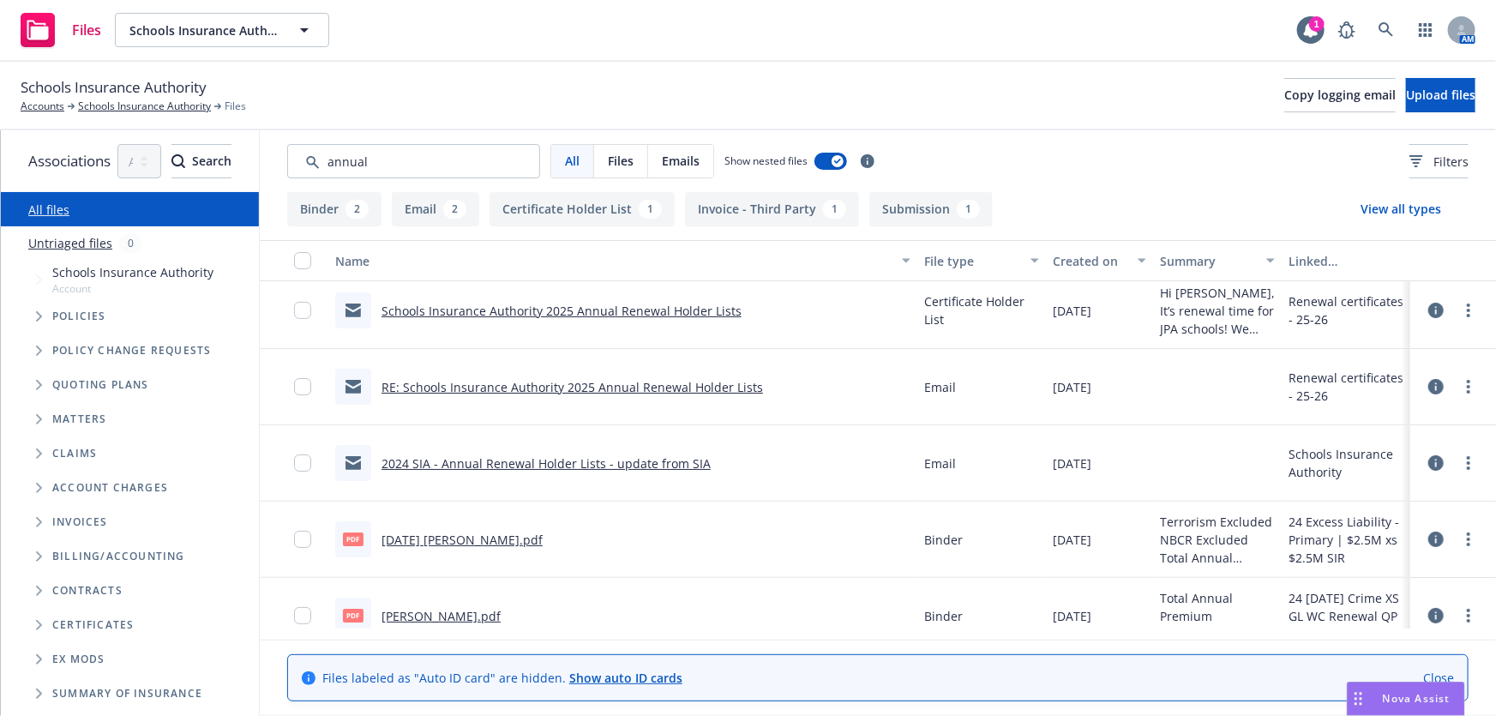
scroll to position [0, 0]
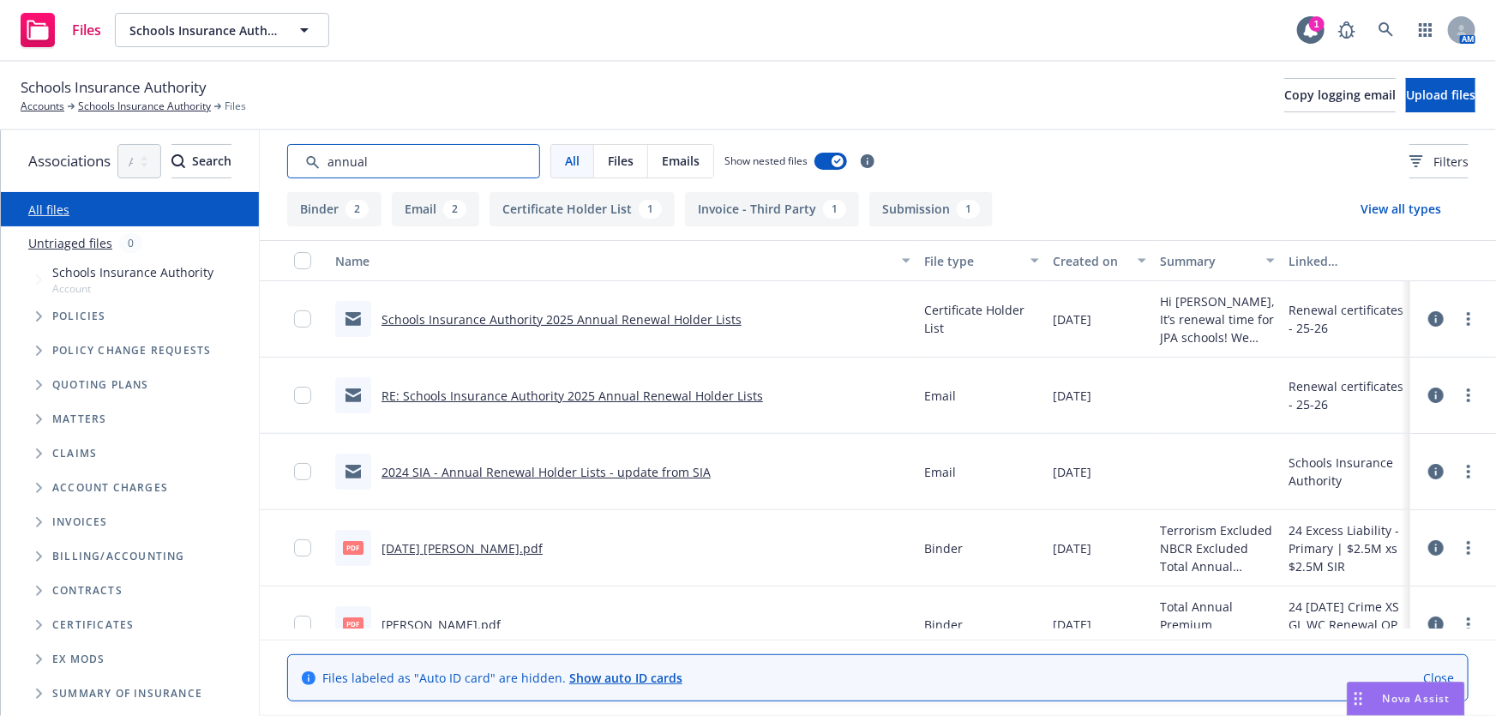
click at [445, 161] on input "Search by keyword..." at bounding box center [413, 161] width 253 height 34
drag, startPoint x: 445, startPoint y: 161, endPoint x: 303, endPoint y: 144, distance: 143.4
click at [303, 144] on div "Associations All years 2027 2026 2025 2024 2023 2022 2021 2020 2019 2018 2017 2…" at bounding box center [748, 423] width 1495 height 586
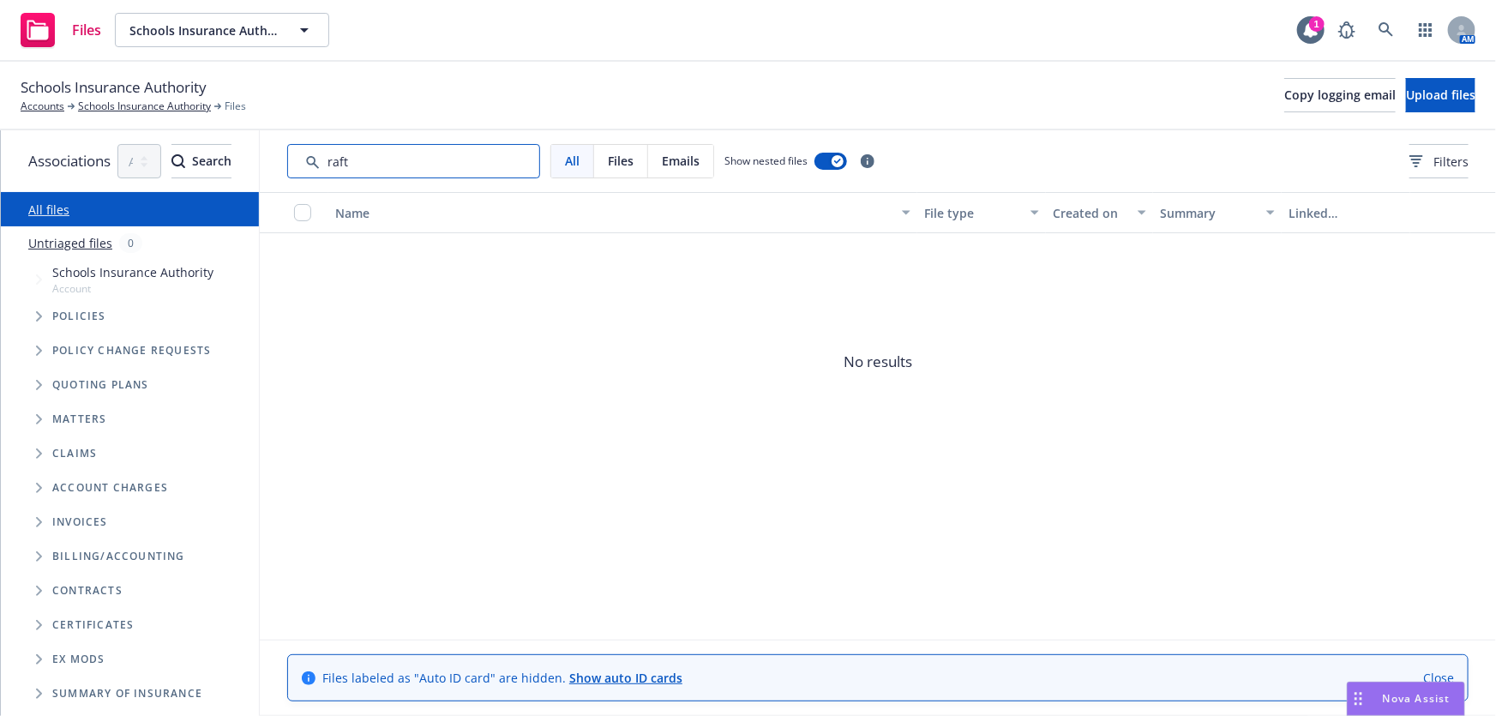
click at [454, 159] on input "Search by keyword..." at bounding box center [413, 161] width 253 height 34
type input "r"
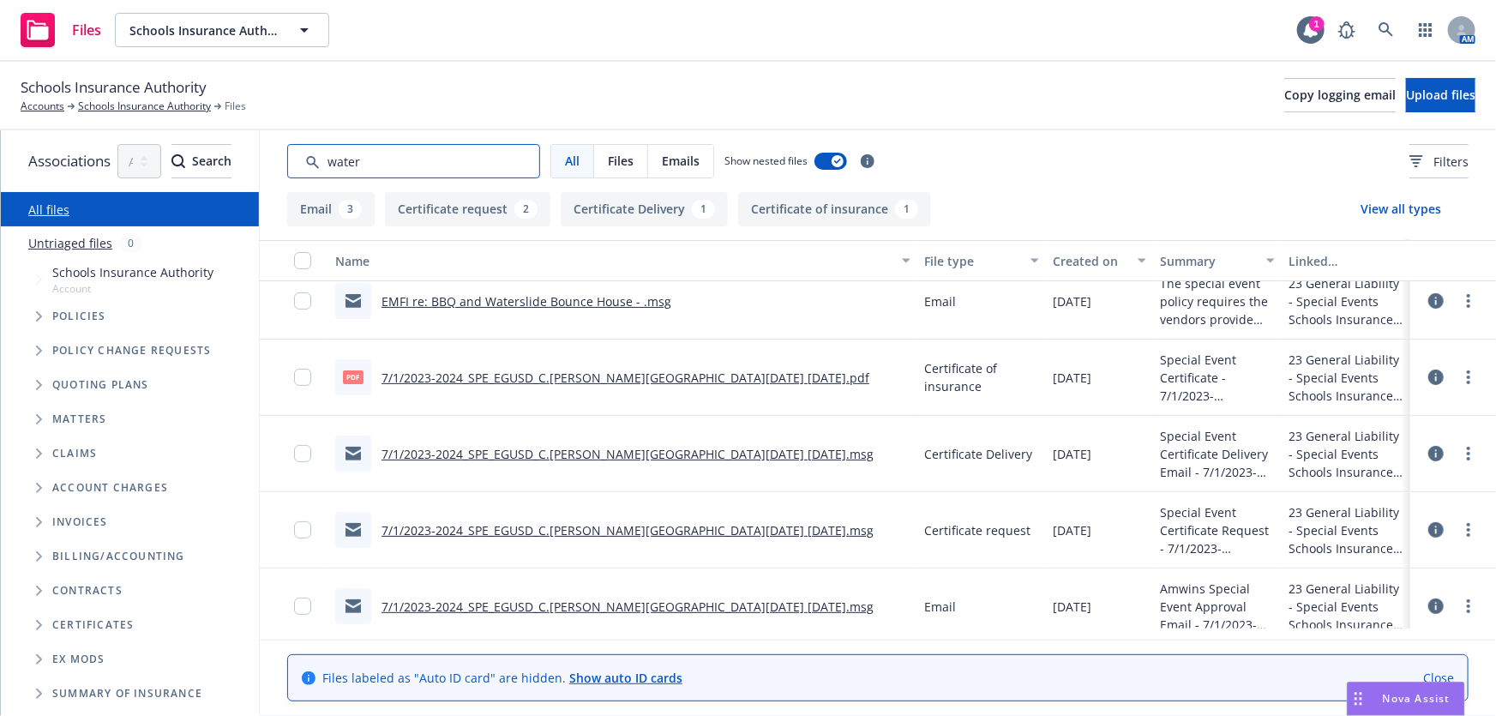
scroll to position [189, 0]
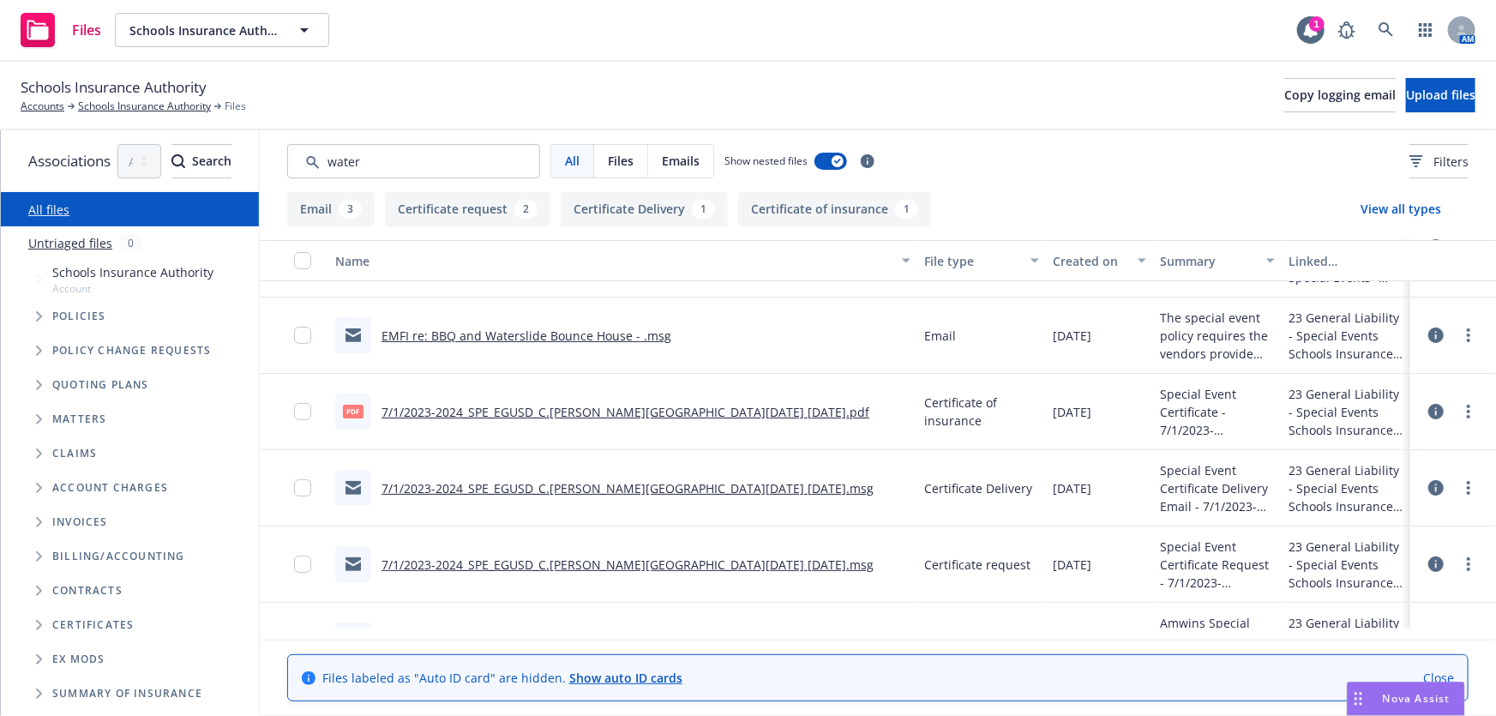
click at [708, 610] on div "7/1/2023-2024_SPE_EGUSD_C.W. Dillard Elementary School_water day 5.20.24.msg" at bounding box center [622, 641] width 589 height 76
drag, startPoint x: 462, startPoint y: 157, endPoint x: 241, endPoint y: 145, distance: 221.5
click at [242, 145] on div "Associations All years 2027 2026 2025 2024 2023 2022 2021 2020 2019 2018 2017 2…" at bounding box center [748, 423] width 1495 height 586
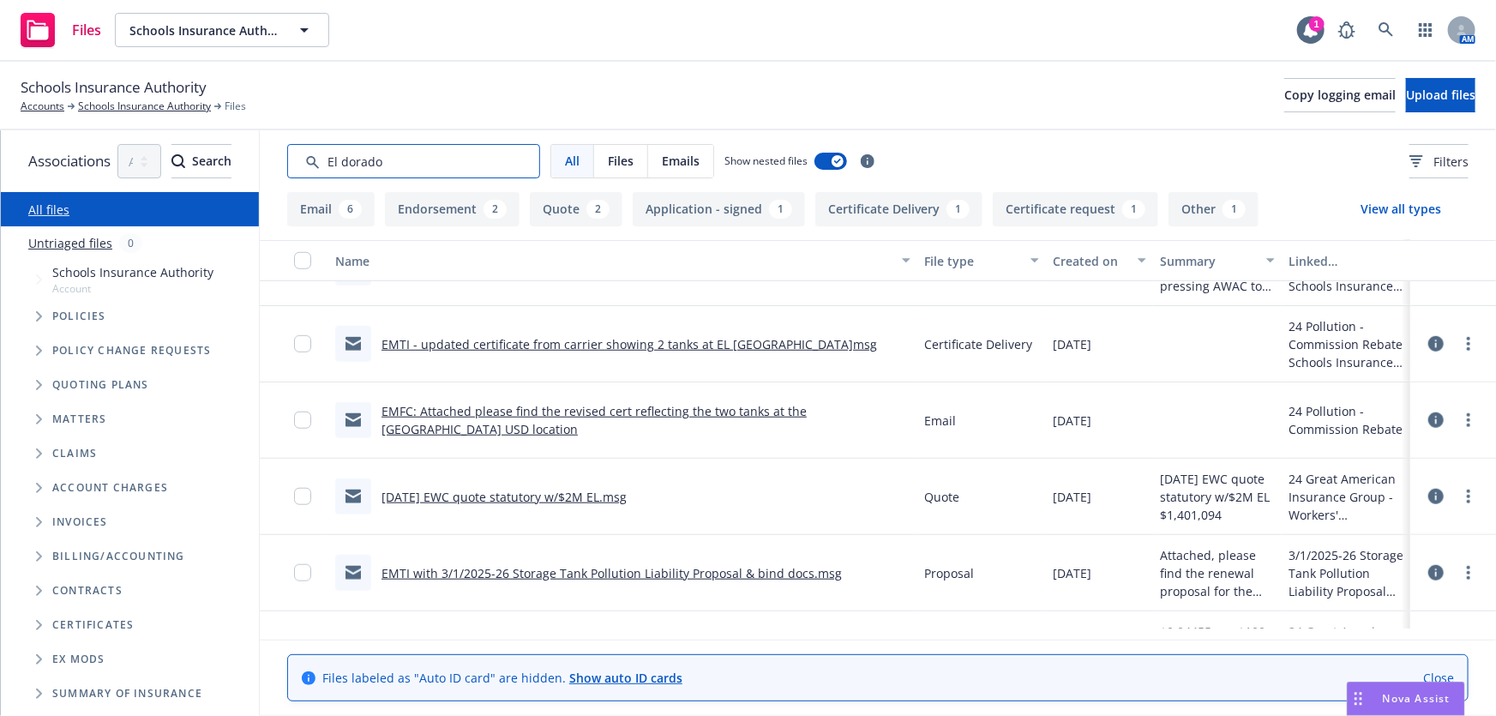
scroll to position [789, 0]
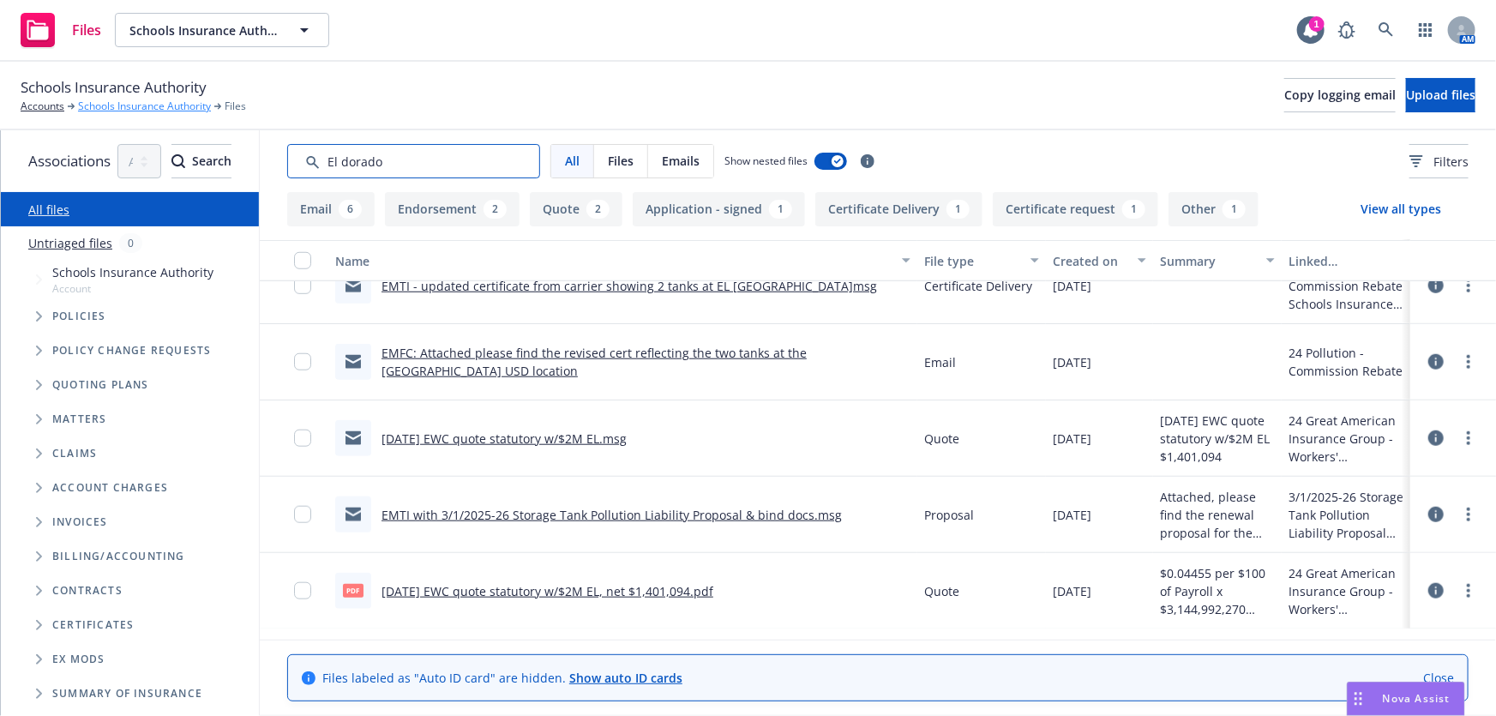
type input "El dorado"
click at [129, 109] on link "Schools Insurance Authority" at bounding box center [144, 106] width 133 height 15
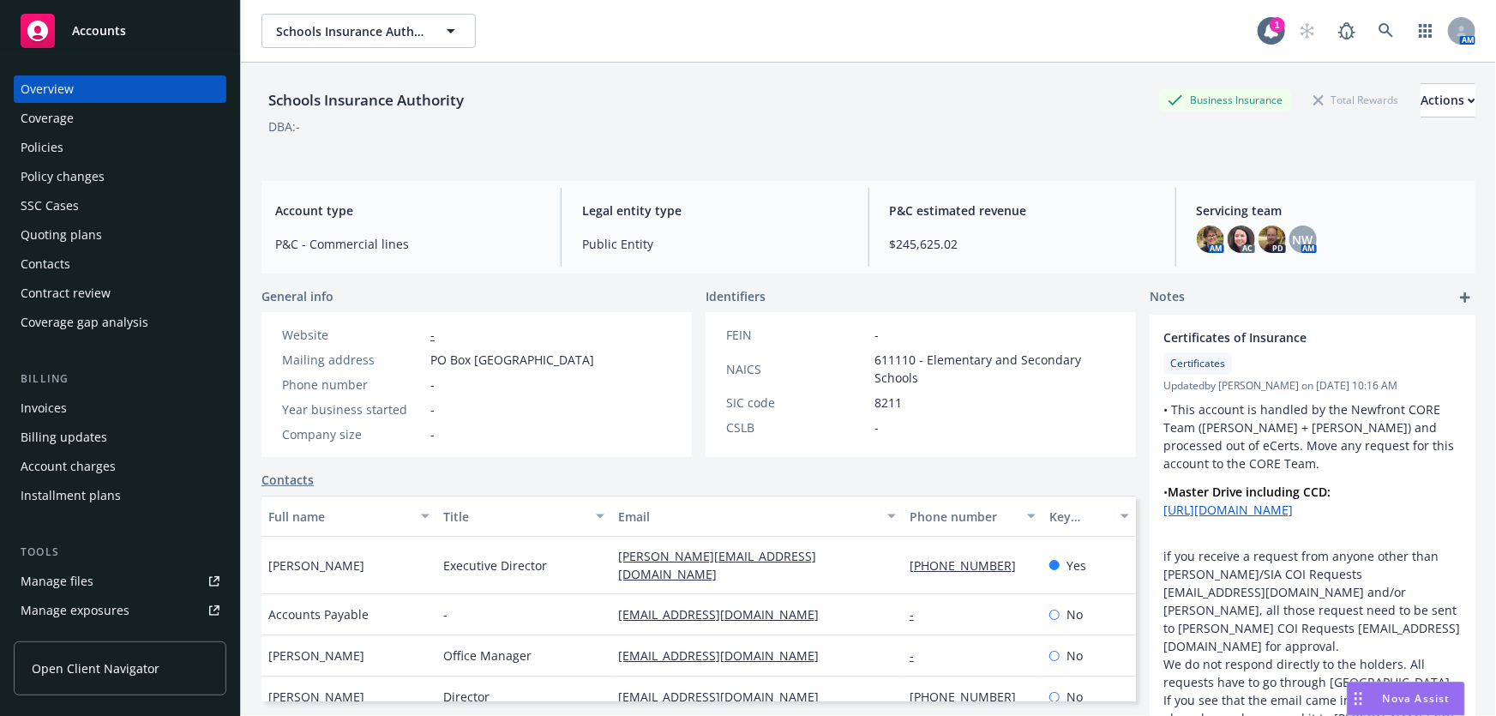
click at [93, 239] on div "Quoting plans" at bounding box center [61, 234] width 81 height 27
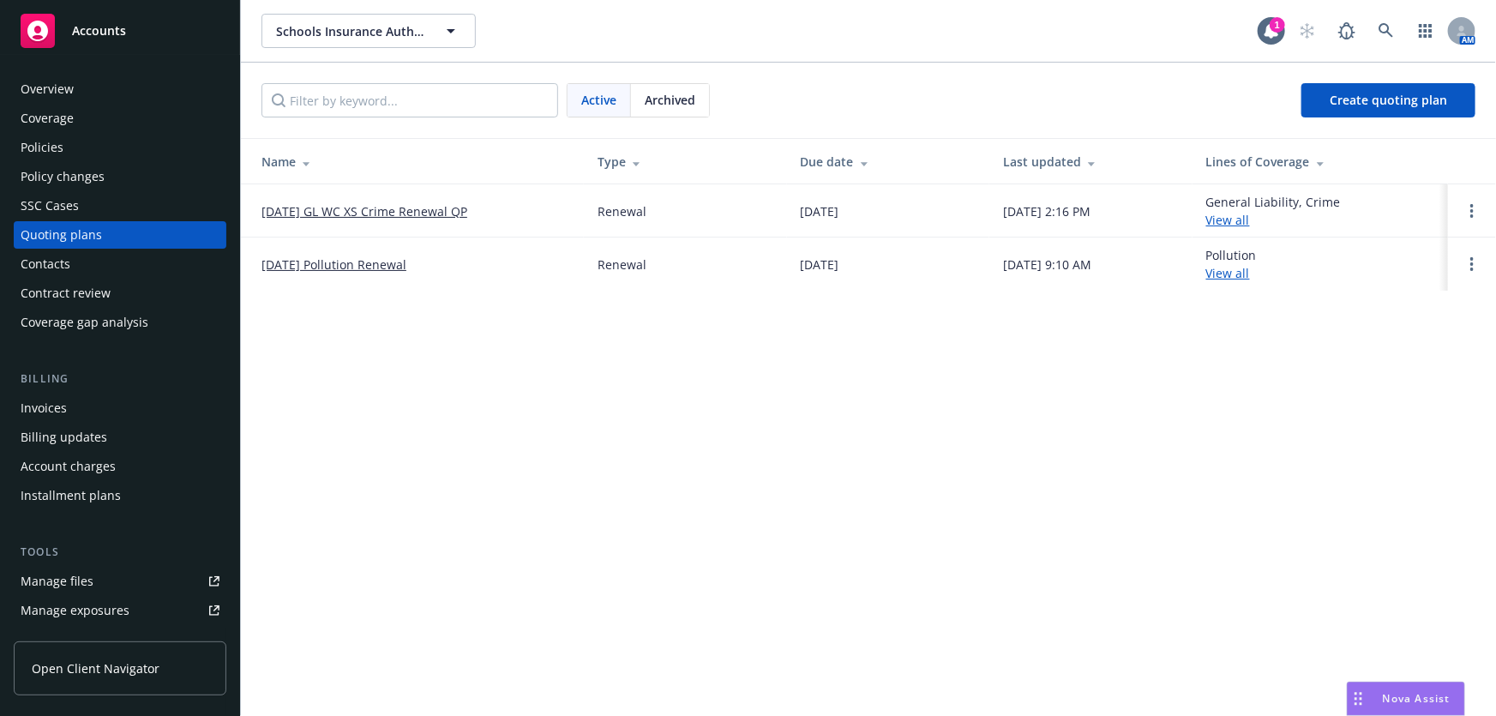
click at [688, 102] on span "Archived" at bounding box center [670, 100] width 51 height 18
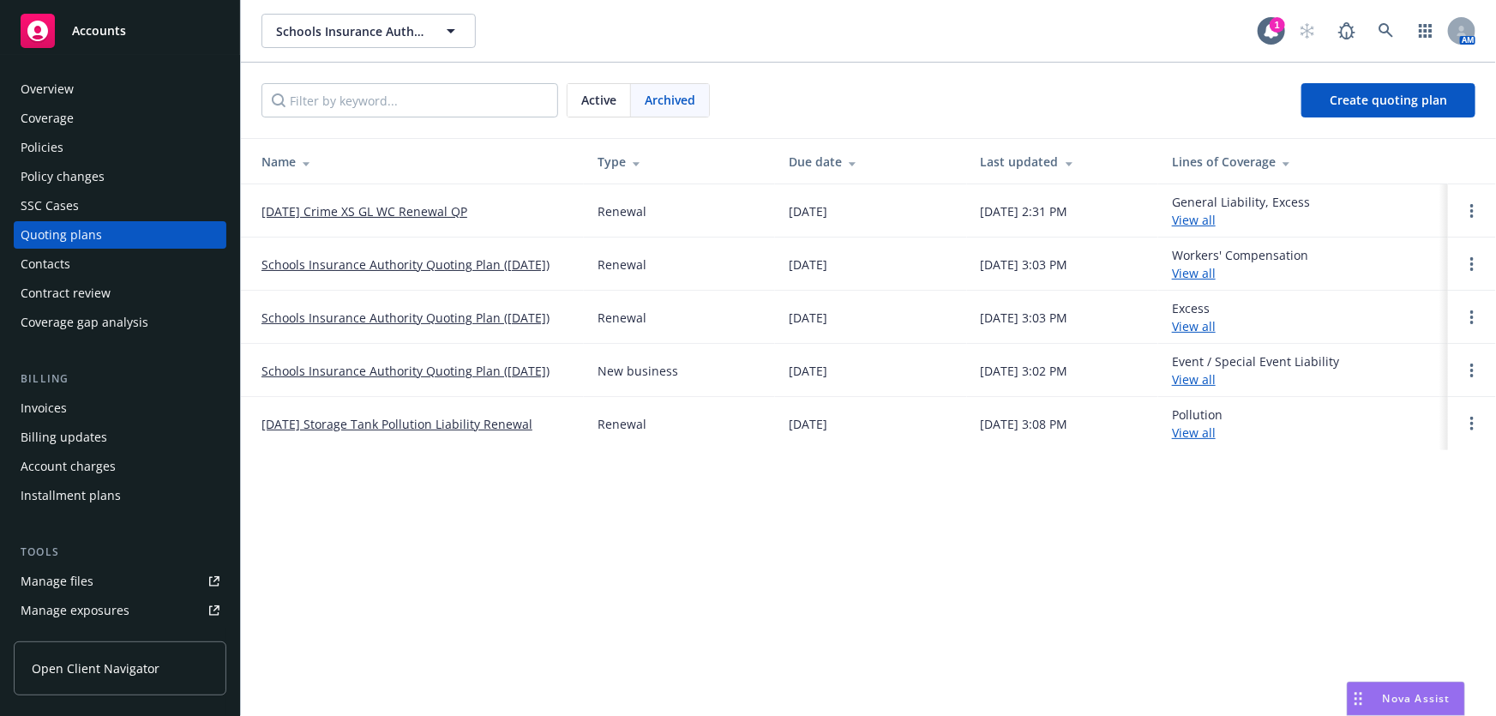
click at [433, 365] on link "Schools Insurance Authority Quoting Plan ([DATE])" at bounding box center [406, 371] width 288 height 18
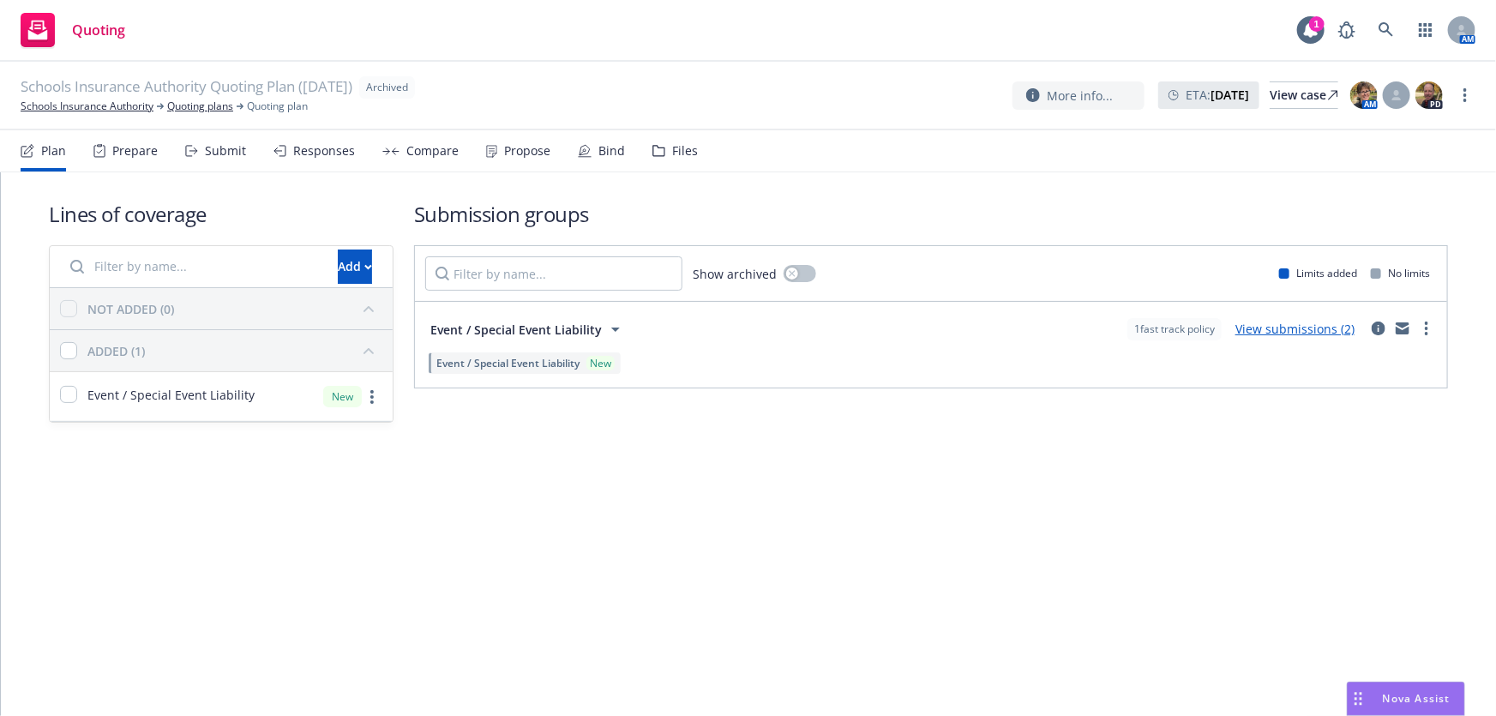
click at [1278, 335] on link "View submissions (2)" at bounding box center [1295, 329] width 119 height 16
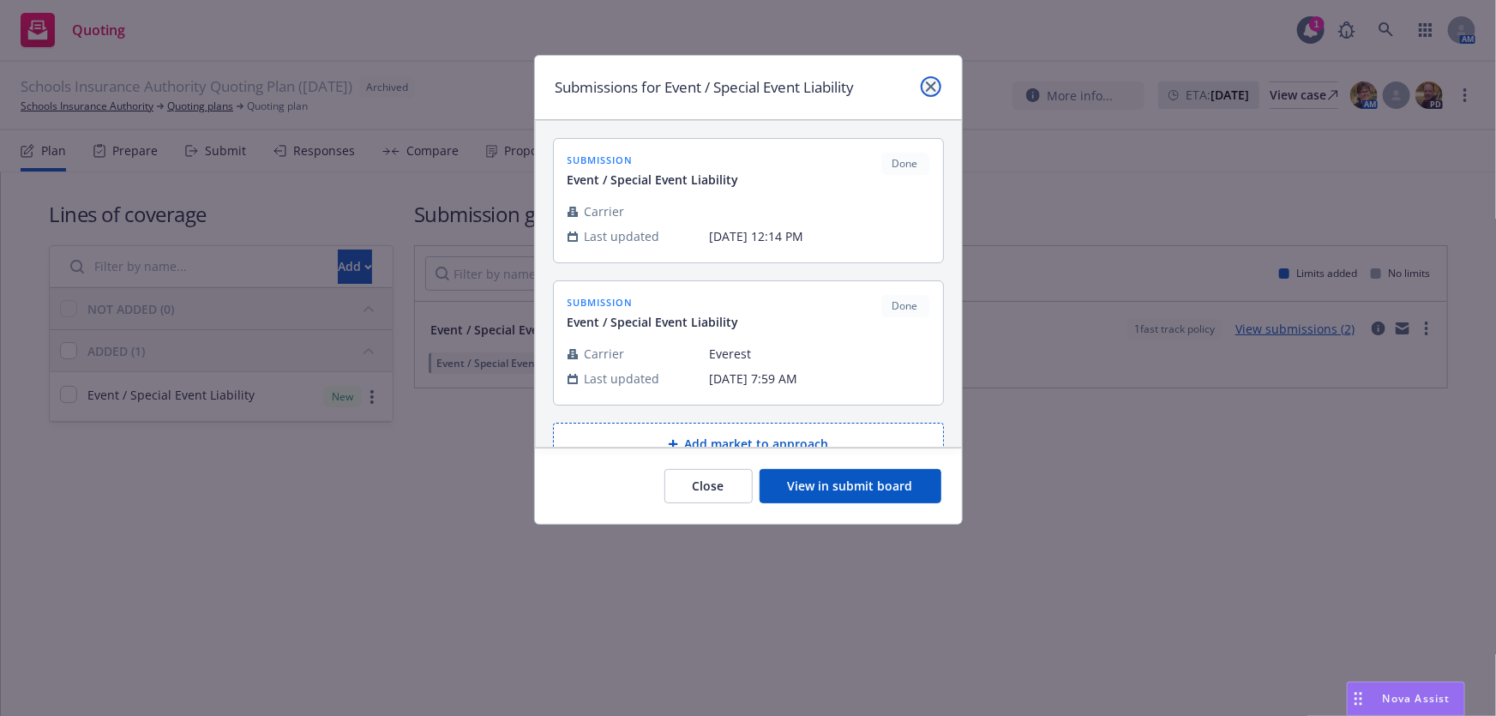
click at [931, 87] on icon "close" at bounding box center [931, 86] width 10 height 10
